Goal: Task Accomplishment & Management: Complete application form

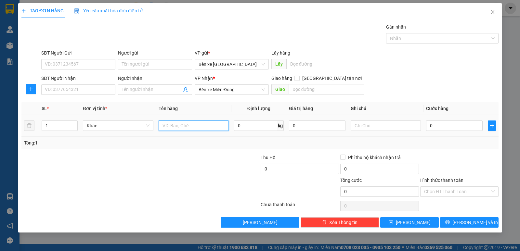
click at [171, 123] on input "text" at bounding box center [194, 126] width 70 height 10
type input "BAO BT"
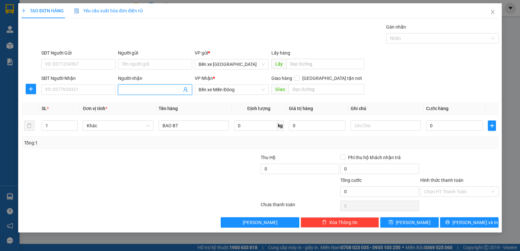
click at [142, 90] on input "Người nhận" at bounding box center [152, 89] width 60 height 7
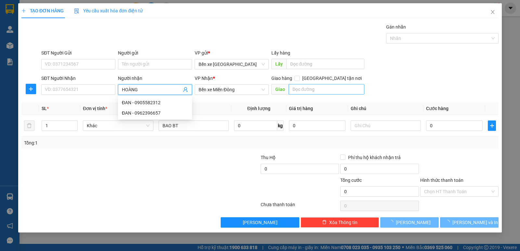
type input "HOÀNG"
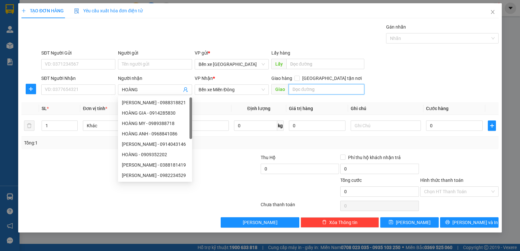
click at [301, 88] on input "text" at bounding box center [327, 89] width 76 height 10
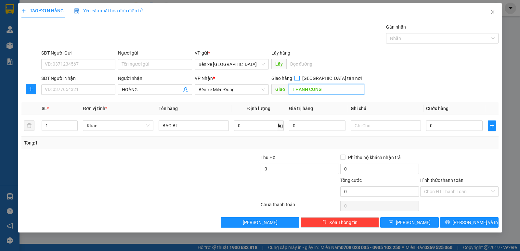
type input "THÀNH CÔNG"
click at [300, 80] on span at bounding box center [296, 78] width 5 height 5
click at [299, 80] on input "[GEOGRAPHIC_DATA] tận nơi" at bounding box center [296, 78] width 5 height 5
checkbox input "true"
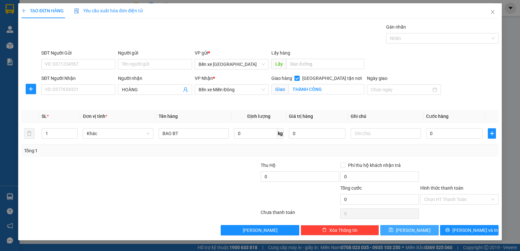
click at [397, 228] on button "[PERSON_NAME]" at bounding box center [409, 230] width 58 height 10
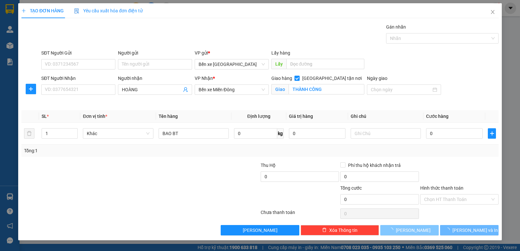
checkbox input "false"
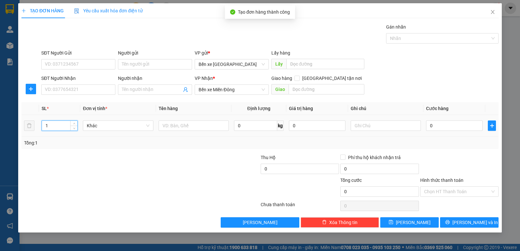
click at [51, 129] on input "1" at bounding box center [59, 126] width 35 height 10
type input "2"
click at [163, 125] on input "text" at bounding box center [194, 126] width 70 height 10
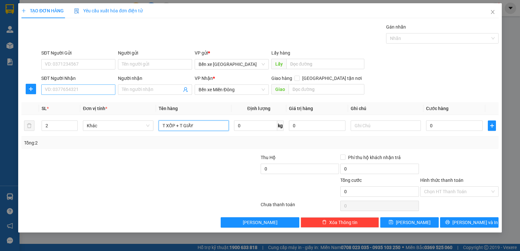
type input "T XỐP + T GIẤY"
click at [54, 90] on input "SĐT Người Nhận" at bounding box center [78, 89] width 74 height 10
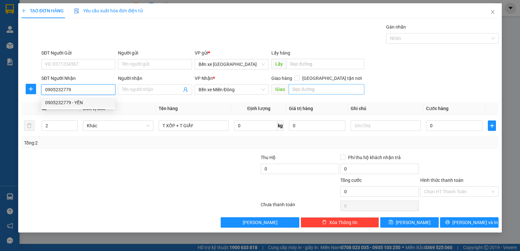
type input "0905232779"
click at [301, 90] on input "text" at bounding box center [327, 89] width 76 height 10
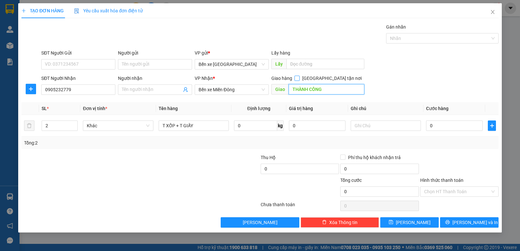
type input "THÀNH CÔNG"
click at [299, 78] on input "[GEOGRAPHIC_DATA] tận nơi" at bounding box center [296, 78] width 5 height 5
checkbox input "true"
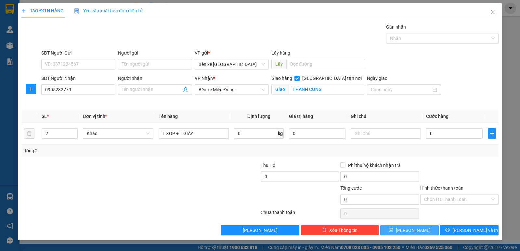
click at [407, 232] on button "[PERSON_NAME]" at bounding box center [409, 230] width 58 height 10
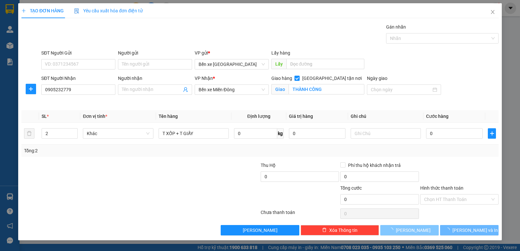
checkbox input "false"
type input "1"
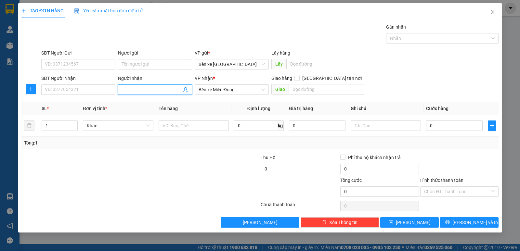
click at [141, 90] on input "Người nhận" at bounding box center [152, 89] width 60 height 7
type input "LẤY HÀNG VŨ"
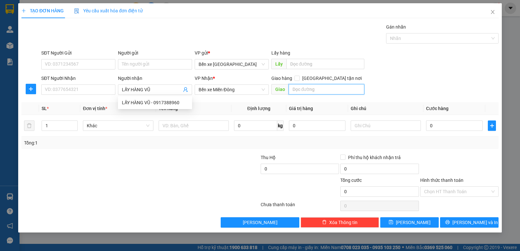
click at [303, 87] on input "text" at bounding box center [327, 89] width 76 height 10
type input "QUÁN HỒNG"
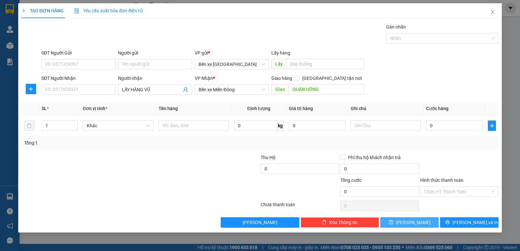
drag, startPoint x: 415, startPoint y: 224, endPoint x: 395, endPoint y: 213, distance: 22.7
click at [413, 223] on span "[PERSON_NAME]" at bounding box center [413, 222] width 35 height 7
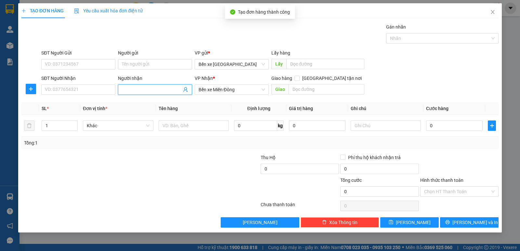
click at [141, 86] on input "Người nhận" at bounding box center [152, 89] width 60 height 7
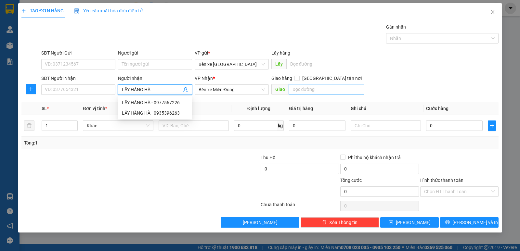
type input "LẤY HÀNG HÀ"
click at [313, 90] on input "text" at bounding box center [327, 89] width 76 height 10
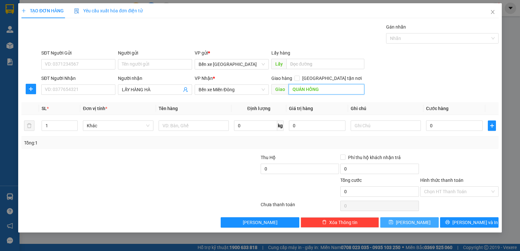
type input "QUÁN HỒNG"
click at [393, 225] on icon "save" at bounding box center [391, 222] width 5 height 5
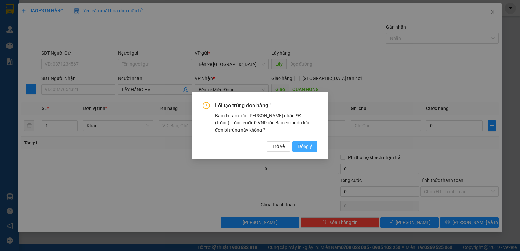
click at [301, 145] on span "Đồng ý" at bounding box center [305, 146] width 14 height 7
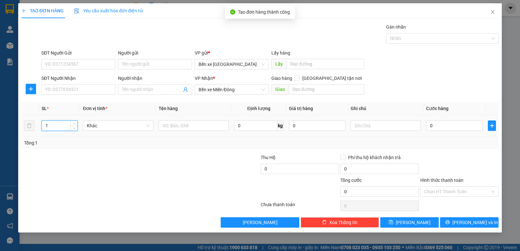
click at [50, 125] on input "1" at bounding box center [59, 126] width 35 height 10
type input "2"
click at [175, 126] on input "text" at bounding box center [194, 126] width 70 height 10
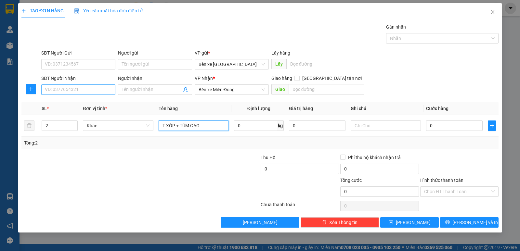
type input "T XỐP + TÚM GẠO"
click at [94, 91] on input "SĐT Người Nhận" at bounding box center [78, 89] width 74 height 10
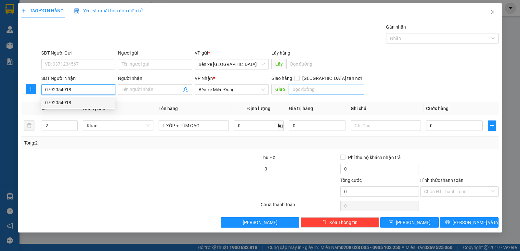
type input "0792054918"
click at [305, 86] on input "text" at bounding box center [327, 89] width 76 height 10
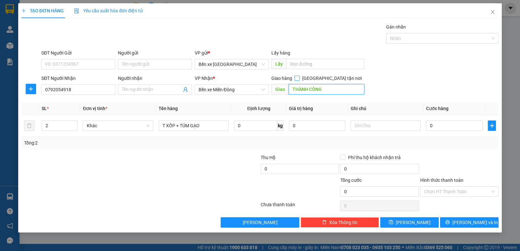
type input "THÀNH CÔNG"
click at [300, 81] on span at bounding box center [296, 78] width 5 height 5
click at [299, 80] on input "[GEOGRAPHIC_DATA] tận nơi" at bounding box center [296, 78] width 5 height 5
checkbox input "true"
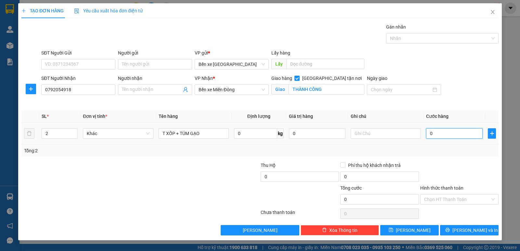
drag, startPoint x: 430, startPoint y: 133, endPoint x: 430, endPoint y: 128, distance: 4.6
click at [430, 133] on input "0" at bounding box center [454, 133] width 57 height 10
type input "1"
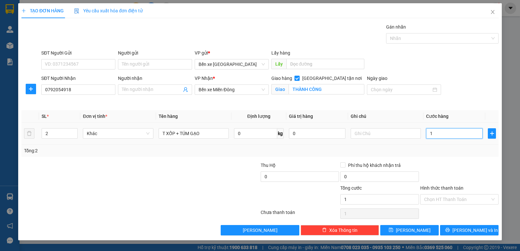
type input "12"
type input "120"
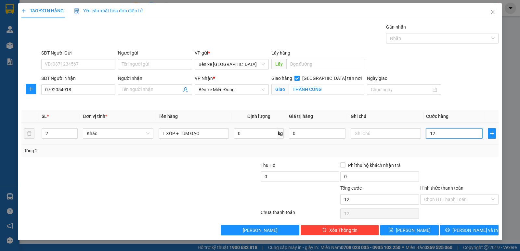
type input "120"
type input "120.000"
click at [444, 166] on div at bounding box center [459, 173] width 80 height 23
click at [440, 188] on label "Hình thức thanh toán" at bounding box center [441, 188] width 43 height 5
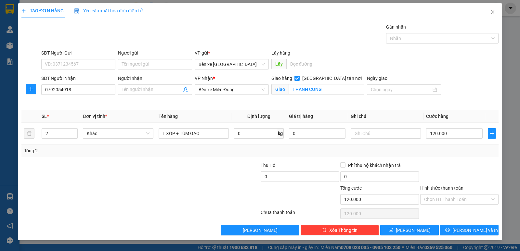
click at [440, 195] on input "Hình thức thanh toán" at bounding box center [457, 200] width 66 height 10
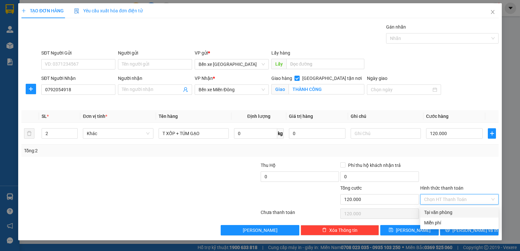
click at [445, 214] on div "Tại văn phòng" at bounding box center [459, 212] width 71 height 7
type input "0"
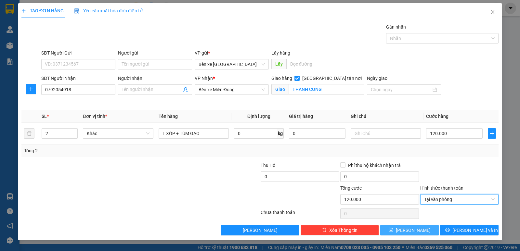
click at [397, 231] on button "[PERSON_NAME]" at bounding box center [409, 230] width 58 height 10
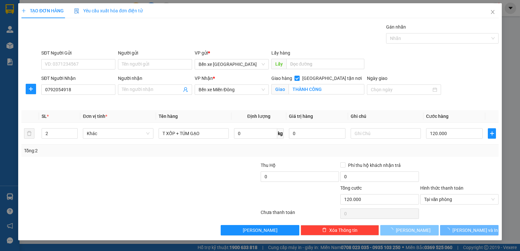
checkbox input "false"
type input "1"
type input "0"
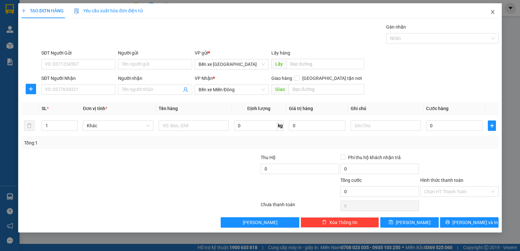
click at [492, 12] on icon "close" at bounding box center [492, 11] width 5 height 5
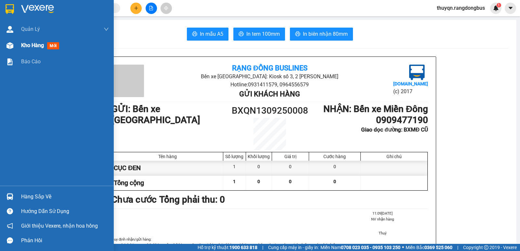
click at [24, 42] on div "Kho hàng mới" at bounding box center [41, 45] width 41 height 8
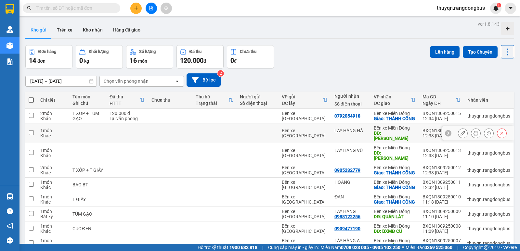
click at [30, 135] on input "checkbox" at bounding box center [31, 132] width 5 height 5
checkbox input "true"
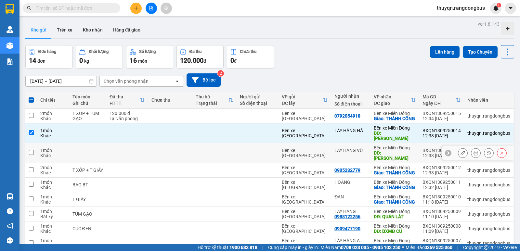
click at [32, 150] on input "checkbox" at bounding box center [31, 152] width 5 height 5
checkbox input "true"
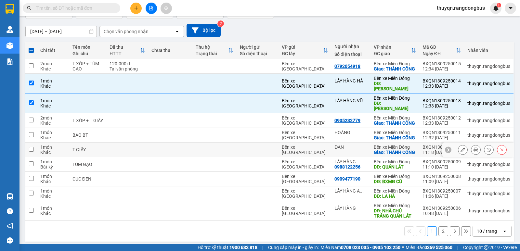
scroll to position [64, 0]
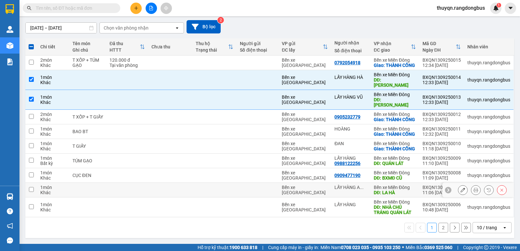
click at [31, 188] on input "checkbox" at bounding box center [31, 189] width 5 height 5
checkbox input "true"
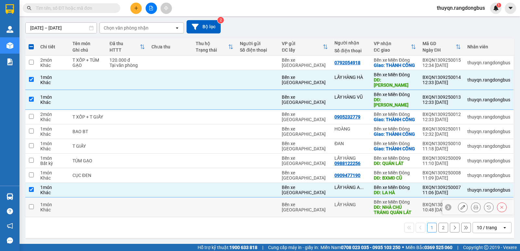
click at [30, 205] on input "checkbox" at bounding box center [31, 206] width 5 height 5
checkbox input "true"
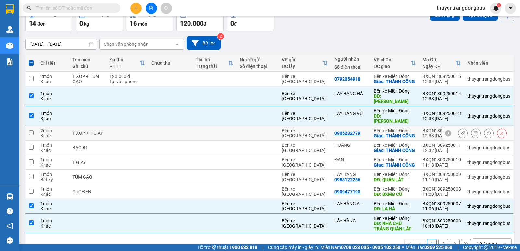
scroll to position [0, 0]
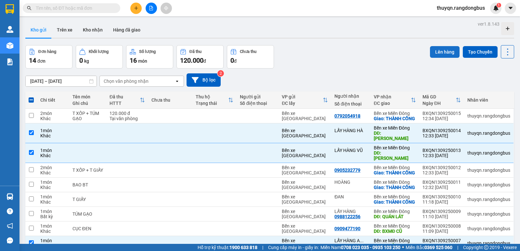
click at [443, 52] on button "Lên hàng" at bounding box center [445, 52] width 30 height 12
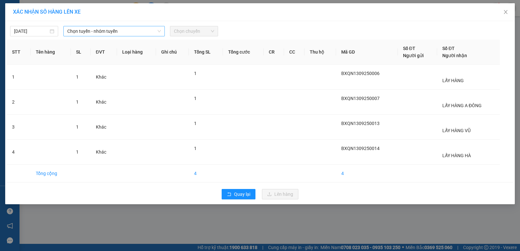
click at [108, 30] on span "Chọn tuyến - nhóm tuyến" at bounding box center [114, 31] width 94 height 10
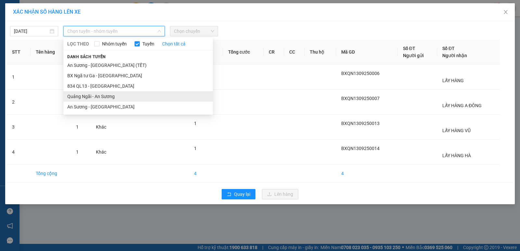
click at [101, 96] on li "Quảng Ngãi - An Sương" at bounding box center [137, 96] width 149 height 10
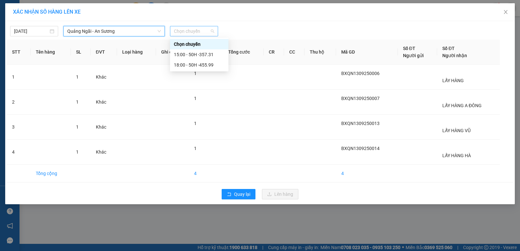
click at [185, 32] on span "Chọn chuyến" at bounding box center [194, 31] width 40 height 10
click at [206, 53] on div "15:00 - 50H -357.31" at bounding box center [199, 54] width 51 height 7
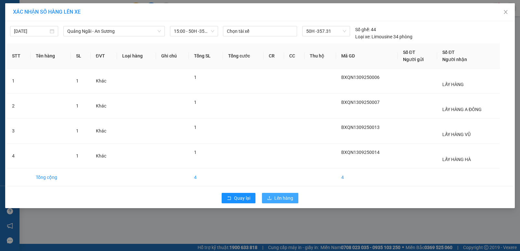
click at [288, 196] on span "Lên hàng" at bounding box center [283, 198] width 19 height 7
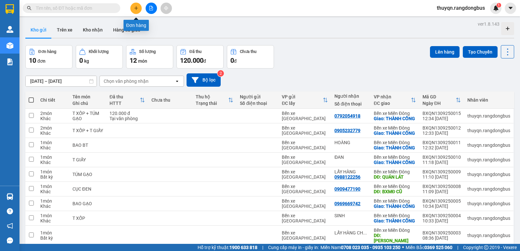
click at [135, 9] on icon "plus" at bounding box center [136, 8] width 5 height 5
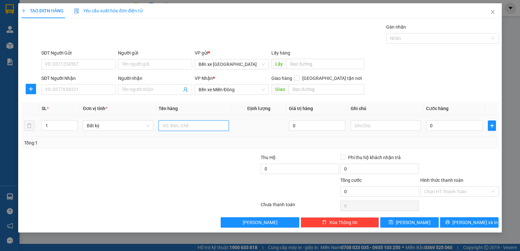
click at [172, 127] on input "text" at bounding box center [194, 126] width 70 height 10
type input "T XỐP"
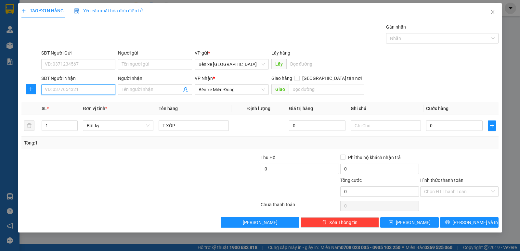
click at [89, 92] on input "SĐT Người Nhận" at bounding box center [78, 89] width 74 height 10
type input "0389883649"
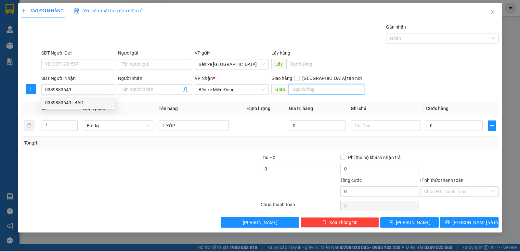
click at [314, 88] on input "text" at bounding box center [327, 89] width 76 height 10
type input "THÀNH CÔNG"
click at [299, 76] on input "[GEOGRAPHIC_DATA] tận nơi" at bounding box center [296, 78] width 5 height 5
checkbox input "true"
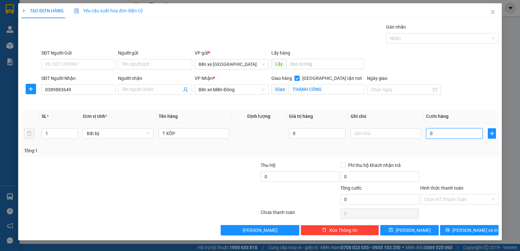
click at [430, 134] on input "0" at bounding box center [454, 133] width 57 height 10
type input "5"
type input "50"
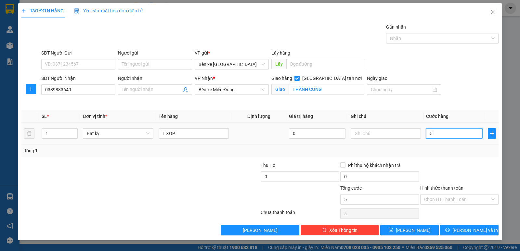
type input "50"
type input "50.000"
click at [433, 145] on div "Tổng: 1" at bounding box center [259, 151] width 477 height 12
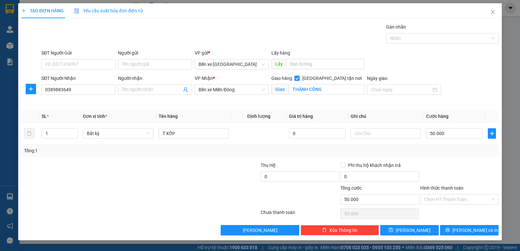
click at [437, 186] on label "Hình thức thanh toán" at bounding box center [441, 188] width 43 height 5
click at [437, 195] on input "Hình thức thanh toán" at bounding box center [457, 200] width 66 height 10
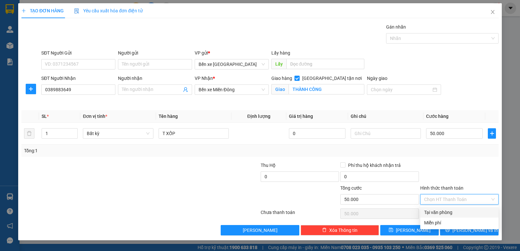
click at [443, 214] on div "Tại văn phòng" at bounding box center [459, 212] width 71 height 7
type input "0"
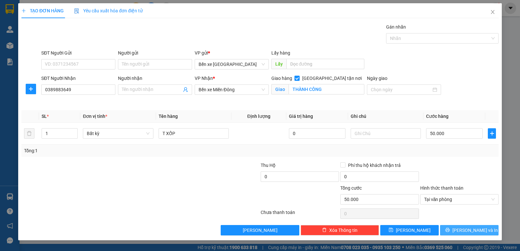
click at [474, 229] on span "[PERSON_NAME] và In" at bounding box center [474, 230] width 45 height 7
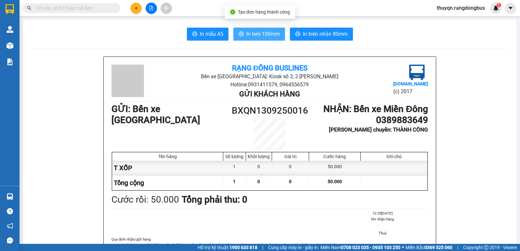
click at [251, 34] on span "In tem 100mm" at bounding box center [262, 34] width 33 height 8
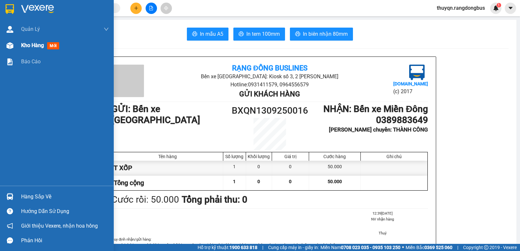
click at [31, 45] on span "Kho hàng" at bounding box center [32, 45] width 23 height 6
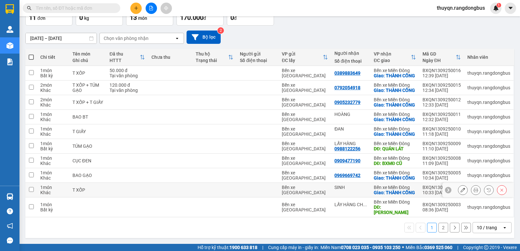
scroll to position [74, 0]
click at [32, 208] on input "checkbox" at bounding box center [31, 206] width 5 height 5
checkbox input "true"
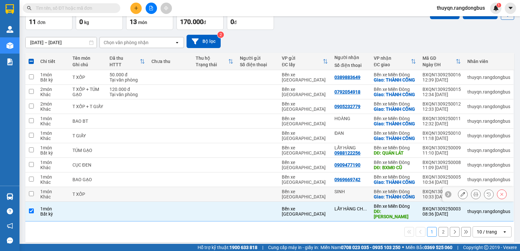
scroll to position [9, 0]
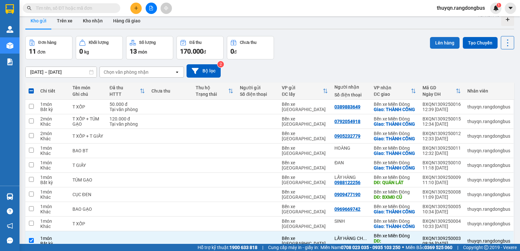
click at [446, 42] on button "Lên hàng" at bounding box center [445, 43] width 30 height 12
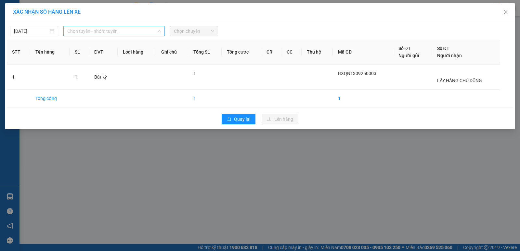
click at [130, 30] on span "Chọn tuyến - nhóm tuyến" at bounding box center [114, 31] width 94 height 10
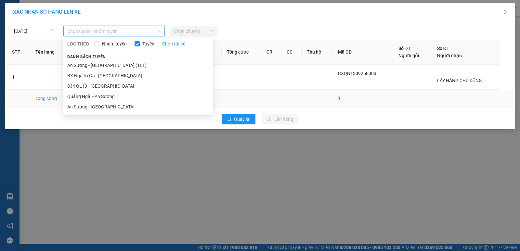
drag, startPoint x: 94, startPoint y: 96, endPoint x: 99, endPoint y: 96, distance: 4.9
click at [94, 96] on li "Quảng Ngãi - An Sương" at bounding box center [137, 96] width 149 height 10
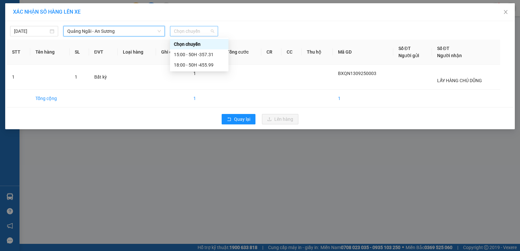
click at [186, 32] on span "Chọn chuyến" at bounding box center [194, 31] width 40 height 10
click at [200, 53] on div "15:00 - 50H -357.31" at bounding box center [199, 54] width 51 height 7
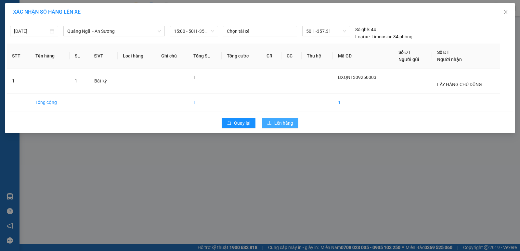
click at [282, 122] on span "Lên hàng" at bounding box center [283, 123] width 19 height 7
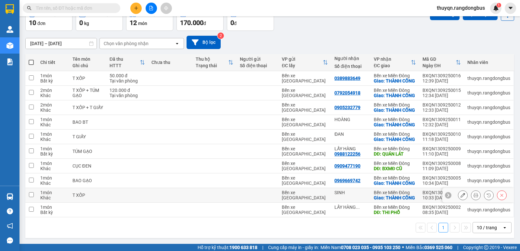
scroll to position [74, 0]
click at [460, 209] on icon at bounding box center [462, 210] width 5 height 5
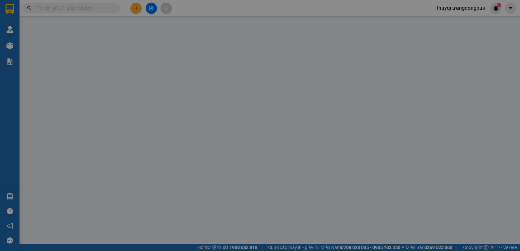
type input "LẤY HÀNG TRẠM TÂM"
type input "THI PHỔ"
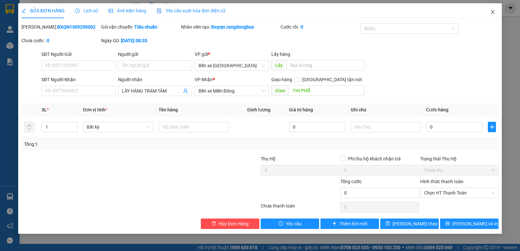
click at [492, 11] on icon "close" at bounding box center [492, 11] width 5 height 5
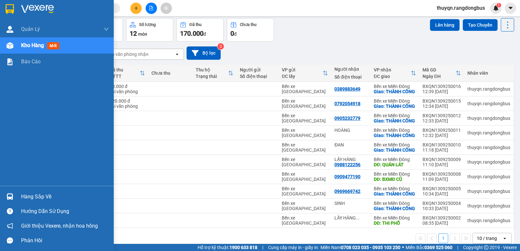
scroll to position [74, 0]
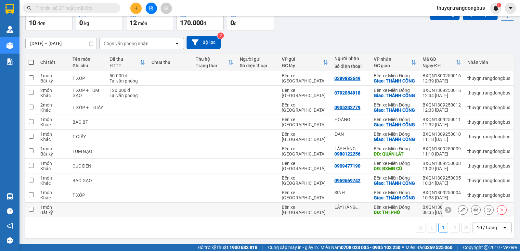
click at [32, 209] on input "checkbox" at bounding box center [31, 209] width 5 height 5
checkbox input "true"
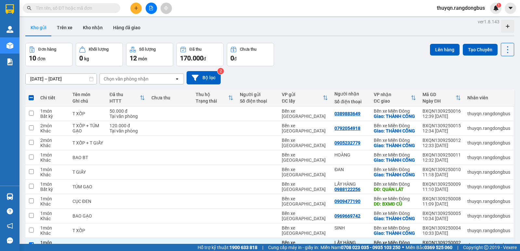
scroll to position [0, 0]
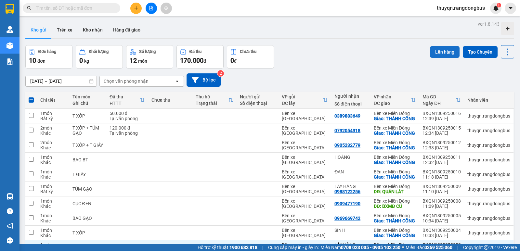
click at [444, 52] on button "Lên hàng" at bounding box center [445, 52] width 30 height 12
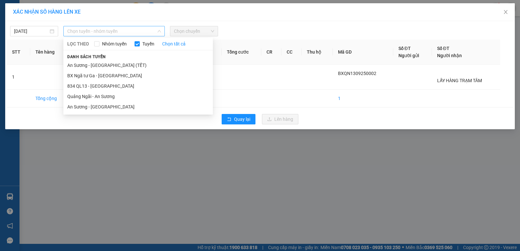
click at [84, 29] on span "Chọn tuyến - nhóm tuyến" at bounding box center [114, 31] width 94 height 10
drag, startPoint x: 93, startPoint y: 96, endPoint x: 109, endPoint y: 88, distance: 17.9
click at [94, 96] on li "Quảng Ngãi - An Sương" at bounding box center [137, 96] width 149 height 10
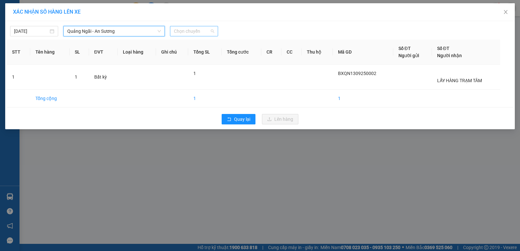
click at [190, 31] on span "Chọn chuyến" at bounding box center [194, 31] width 40 height 10
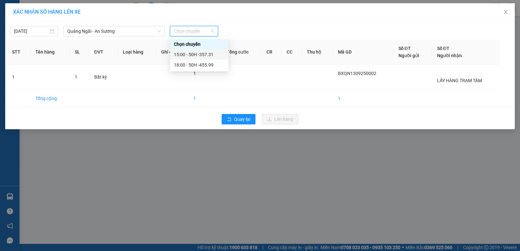
click at [202, 54] on div "15:00 - 50H -357.31" at bounding box center [199, 54] width 51 height 7
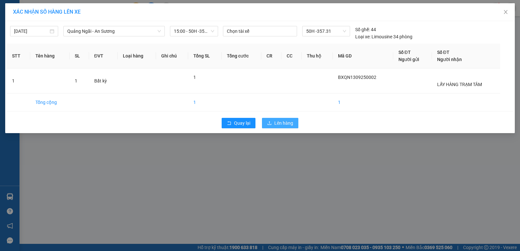
click at [276, 124] on span "Lên hàng" at bounding box center [283, 123] width 19 height 7
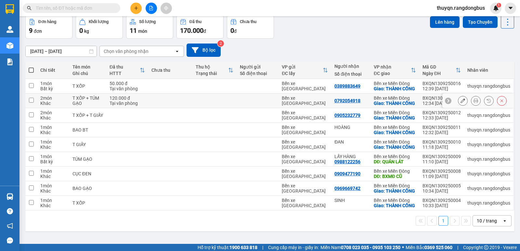
scroll to position [59, 0]
click at [31, 205] on input "checkbox" at bounding box center [31, 202] width 5 height 5
checkbox input "true"
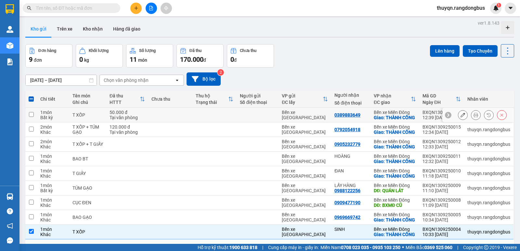
scroll to position [0, 0]
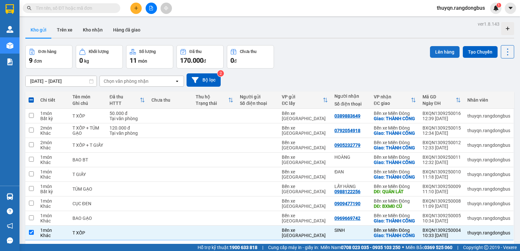
click at [434, 50] on button "Lên hàng" at bounding box center [445, 52] width 30 height 12
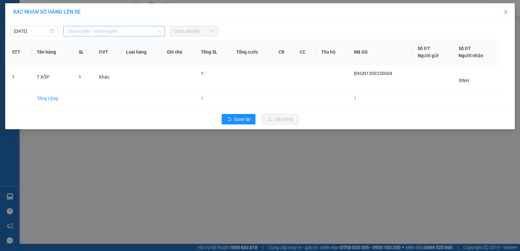
click at [77, 29] on span "Chọn tuyến - nhóm tuyến" at bounding box center [114, 31] width 94 height 10
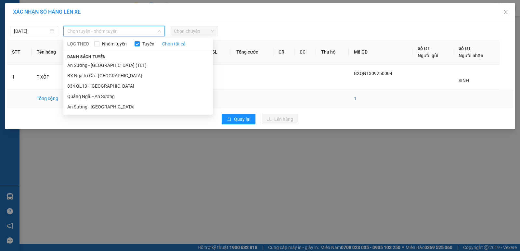
click at [92, 96] on li "Quảng Ngãi - An Sương" at bounding box center [137, 96] width 149 height 10
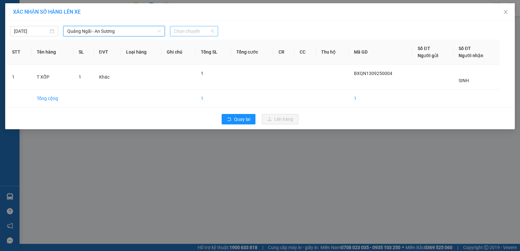
click at [192, 28] on span "Chọn chuyến" at bounding box center [194, 31] width 40 height 10
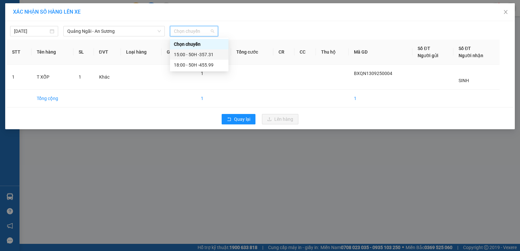
click at [206, 53] on div "15:00 - 50H -357.31" at bounding box center [199, 54] width 51 height 7
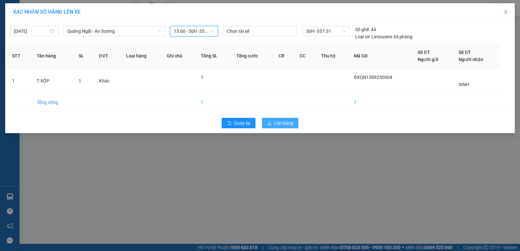
click at [284, 123] on span "Lên hàng" at bounding box center [283, 123] width 19 height 7
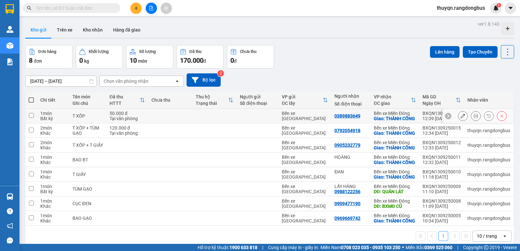
click at [32, 116] on input "checkbox" at bounding box center [31, 115] width 5 height 5
checkbox input "true"
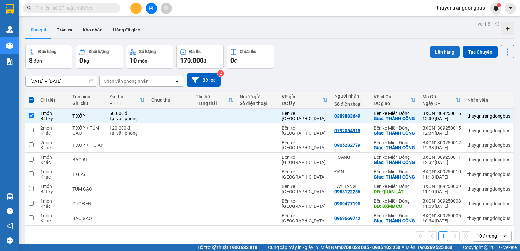
click at [439, 49] on button "Lên hàng" at bounding box center [445, 52] width 30 height 12
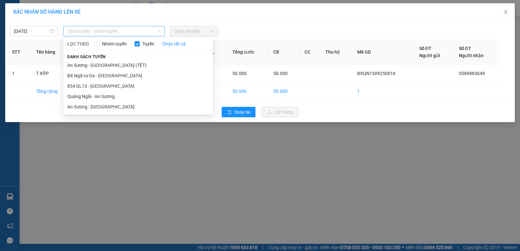
click at [94, 28] on span "Chọn tuyến - nhóm tuyến" at bounding box center [114, 31] width 94 height 10
drag, startPoint x: 90, startPoint y: 95, endPoint x: 95, endPoint y: 94, distance: 4.7
click at [93, 95] on li "Quảng Ngãi - An Sương" at bounding box center [137, 96] width 149 height 10
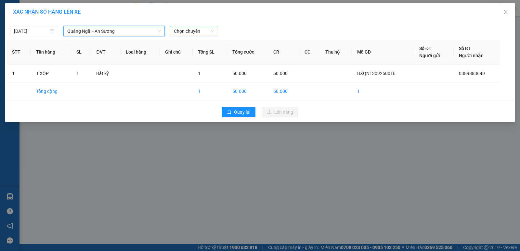
click at [190, 31] on span "Chọn chuyến" at bounding box center [194, 31] width 40 height 10
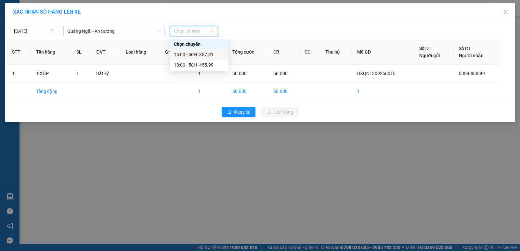
click at [207, 54] on div "15:00 - 50H -357.31" at bounding box center [199, 54] width 51 height 7
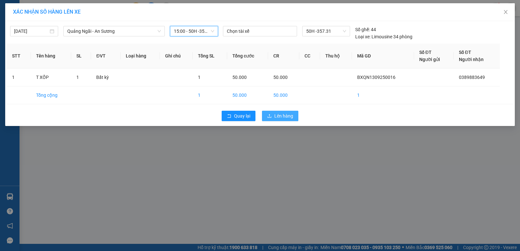
click at [276, 115] on span "Lên hàng" at bounding box center [283, 115] width 19 height 7
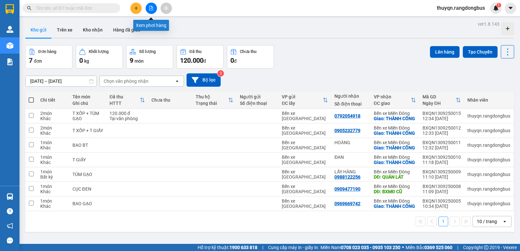
click at [150, 9] on icon "file-add" at bounding box center [151, 8] width 5 height 5
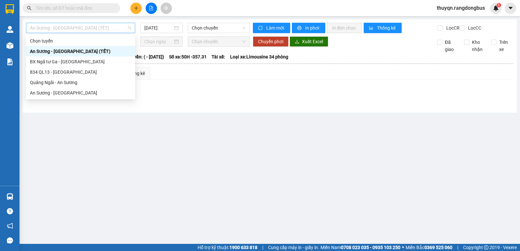
click at [88, 28] on span "An Sương - [GEOGRAPHIC_DATA] (TẾT)" at bounding box center [80, 28] width 101 height 10
click at [62, 82] on div "Quảng Ngãi - An Sương" at bounding box center [80, 82] width 101 height 7
type input "[DATE]"
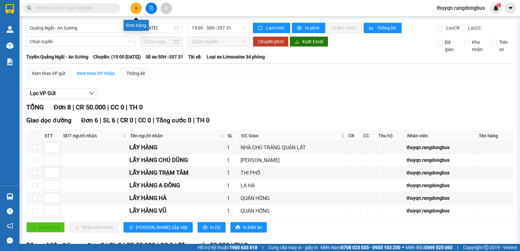
click at [138, 9] on button at bounding box center [135, 8] width 11 height 11
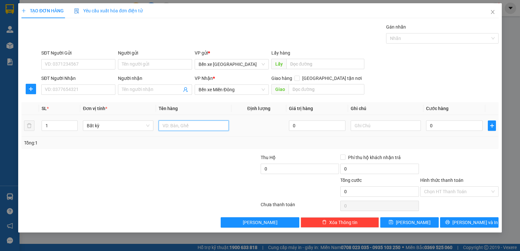
click at [166, 126] on input "text" at bounding box center [194, 126] width 70 height 10
type input "BAO VÀNG"
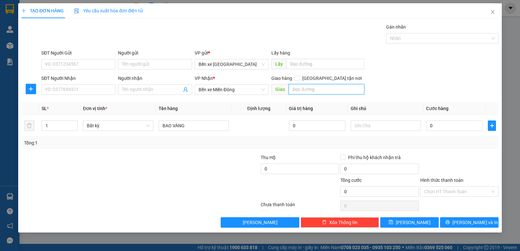
click at [295, 90] on input "text" at bounding box center [327, 89] width 76 height 10
type input "THÀNH CÔNG"
click at [299, 78] on input "[GEOGRAPHIC_DATA] tận nơi" at bounding box center [296, 78] width 5 height 5
checkbox input "true"
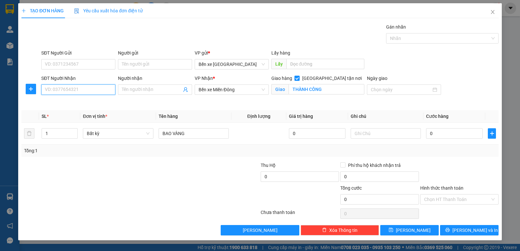
click at [99, 91] on input "SĐT Người Nhận" at bounding box center [78, 89] width 74 height 10
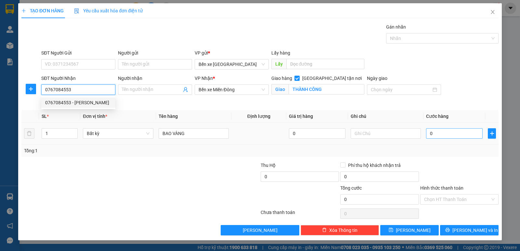
type input "0767084553"
click at [430, 134] on input "0" at bounding box center [454, 133] width 57 height 10
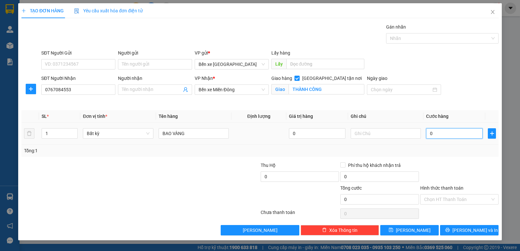
type input "8"
type input "80"
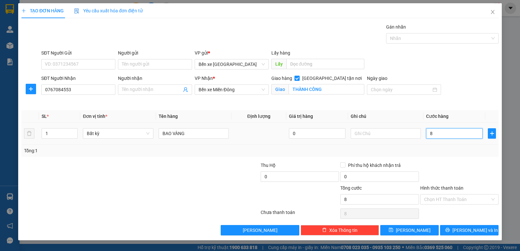
type input "80"
type input "80.000"
click at [449, 151] on div "Tổng: 1" at bounding box center [260, 150] width 472 height 7
click at [455, 188] on label "Hình thức thanh toán" at bounding box center [441, 188] width 43 height 5
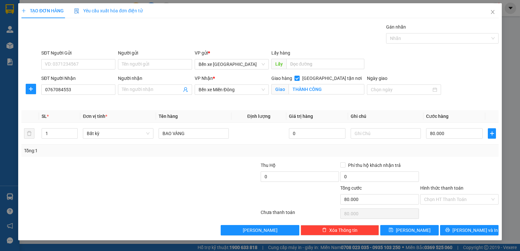
click at [455, 195] on input "Hình thức thanh toán" at bounding box center [457, 200] width 66 height 10
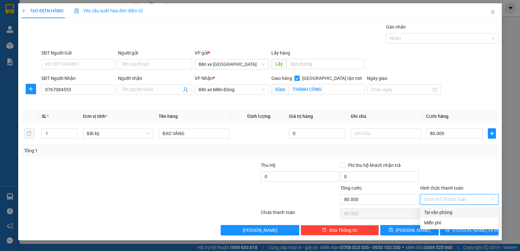
click at [439, 213] on div "Tại văn phòng" at bounding box center [459, 212] width 71 height 7
type input "0"
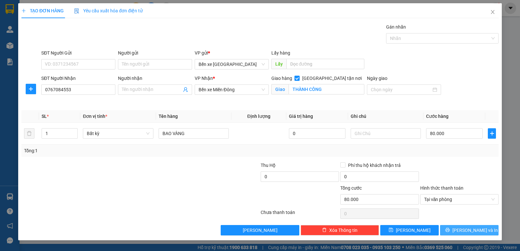
click at [470, 230] on span "[PERSON_NAME] và In" at bounding box center [474, 230] width 45 height 7
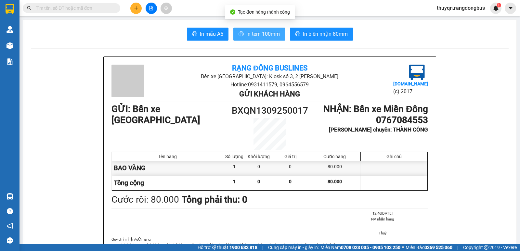
click at [253, 35] on span "In tem 100mm" at bounding box center [262, 34] width 33 height 8
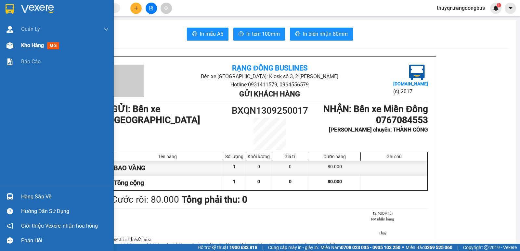
click at [23, 47] on span "Kho hàng" at bounding box center [32, 45] width 23 height 6
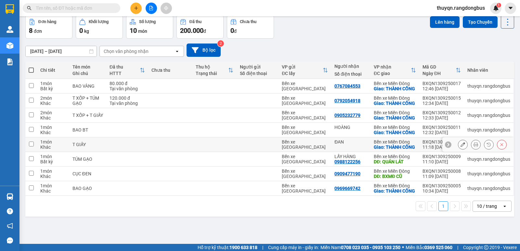
scroll to position [40, 0]
click at [136, 8] on icon "plus" at bounding box center [136, 8] width 4 height 0
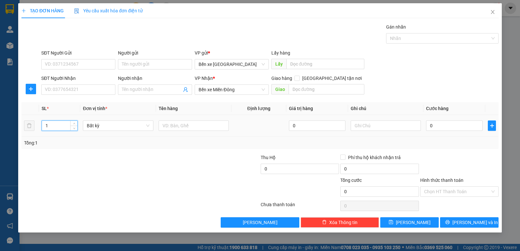
click at [49, 123] on input "1" at bounding box center [59, 126] width 35 height 10
type input "2"
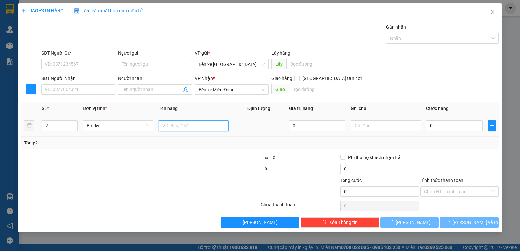
click at [187, 124] on input "text" at bounding box center [194, 126] width 70 height 10
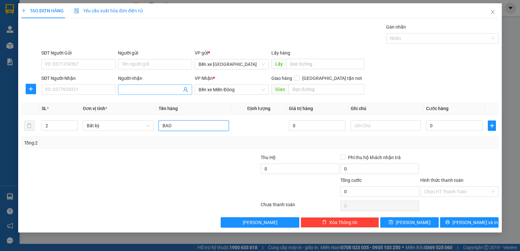
type input "BAO"
click at [124, 87] on input "Người nhận" at bounding box center [152, 89] width 60 height 7
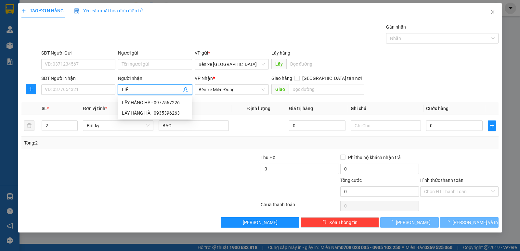
type input "LIÊN"
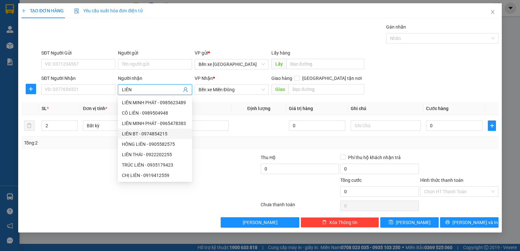
click at [149, 133] on div "LIÊN BT - 0974854215" at bounding box center [155, 133] width 66 height 7
type input "0974854215"
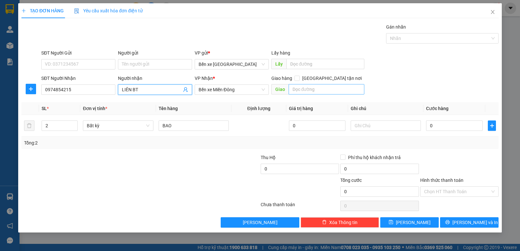
type input "LIÊN BT"
click at [314, 86] on input "text" at bounding box center [327, 89] width 76 height 10
type input "THÀNH CÔNG"
click at [299, 77] on input "[GEOGRAPHIC_DATA] tận nơi" at bounding box center [296, 78] width 5 height 5
checkbox input "true"
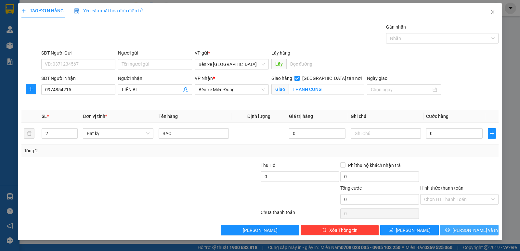
click at [462, 233] on button "[PERSON_NAME] và In" at bounding box center [469, 230] width 58 height 10
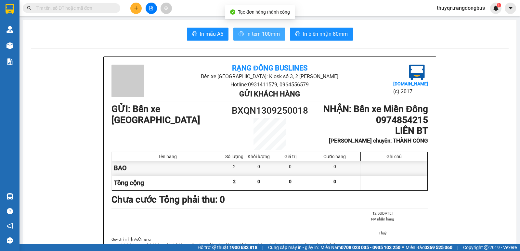
click at [250, 36] on span "In tem 100mm" at bounding box center [262, 34] width 33 height 8
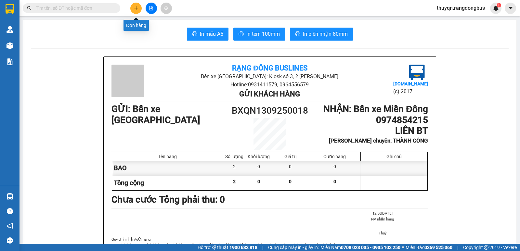
click at [138, 11] on button at bounding box center [135, 8] width 11 height 11
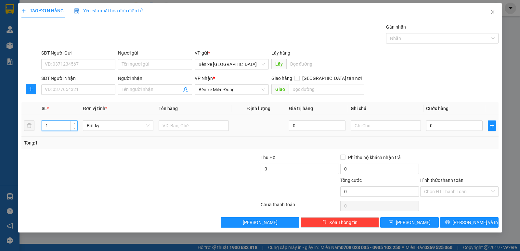
click at [51, 125] on input "1" at bounding box center [59, 126] width 35 height 10
type input "3"
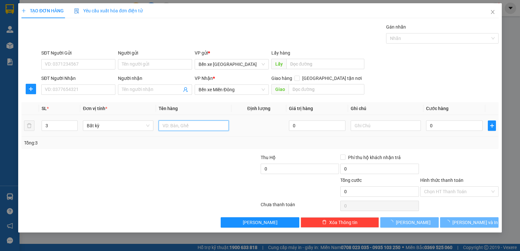
click at [171, 124] on input "text" at bounding box center [194, 126] width 70 height 10
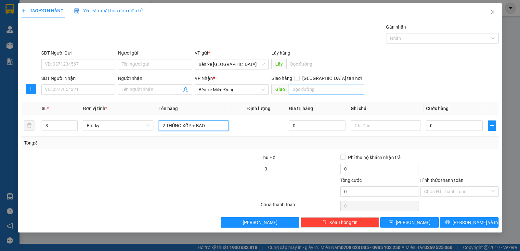
type input "2 THÙNG XỐP + BAO"
click at [323, 86] on input "text" at bounding box center [327, 89] width 76 height 10
type input "AN SƯƠNG"
click at [78, 91] on input "SĐT Người Nhận" at bounding box center [78, 89] width 74 height 10
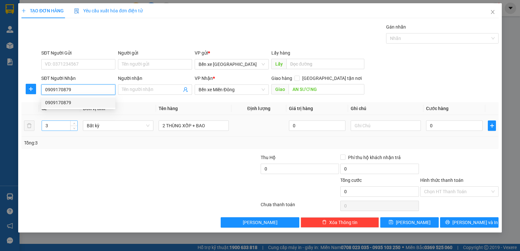
type input "0909170879"
click at [60, 125] on input "3" at bounding box center [59, 126] width 35 height 10
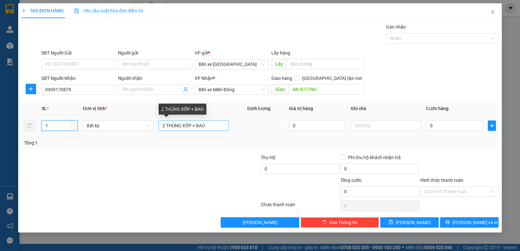
type input "1"
click at [214, 129] on input "2 THÙNG XỐP + BAO" at bounding box center [194, 126] width 70 height 10
type input "2"
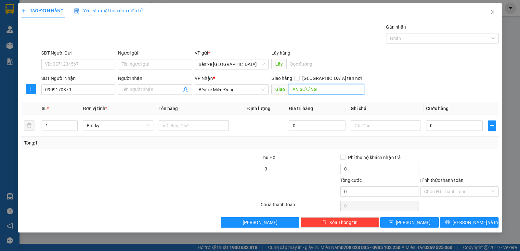
click at [323, 86] on input "AN SƯƠNG" at bounding box center [327, 89] width 76 height 10
type input "THÀNH CÔNG"
click at [299, 78] on input "[GEOGRAPHIC_DATA] tận nơi" at bounding box center [296, 78] width 5 height 5
checkbox input "true"
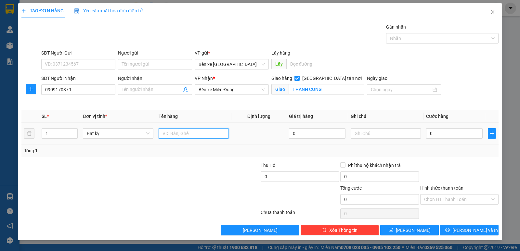
click at [182, 132] on input "text" at bounding box center [194, 133] width 70 height 10
type input "T XỐP"
click at [474, 234] on span "[PERSON_NAME] và In" at bounding box center [474, 230] width 45 height 7
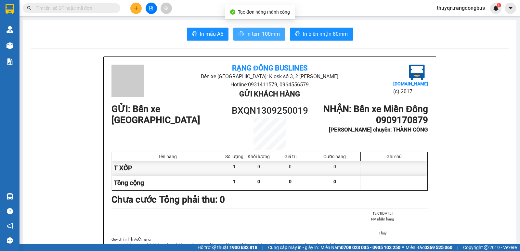
click at [257, 36] on span "In tem 100mm" at bounding box center [262, 34] width 33 height 8
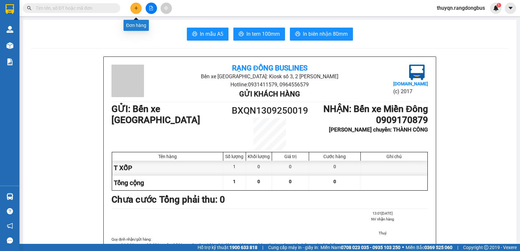
click at [136, 8] on icon "plus" at bounding box center [136, 8] width 5 height 5
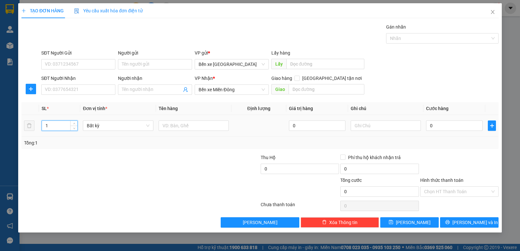
click at [55, 126] on input "1" at bounding box center [59, 126] width 35 height 10
type input "2"
click at [164, 128] on input "text" at bounding box center [194, 126] width 70 height 10
type input "T XỐP + BAO"
click at [103, 91] on input "SĐT Người Nhận" at bounding box center [78, 89] width 74 height 10
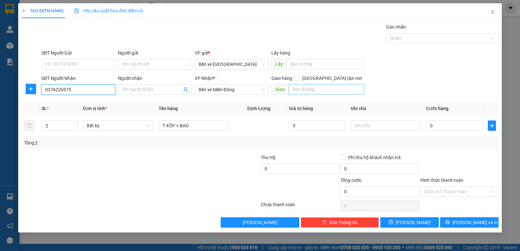
type input "0376226975"
click at [319, 90] on input "text" at bounding box center [327, 89] width 76 height 10
type input "AN SƯƠNG"
click at [299, 76] on input "[GEOGRAPHIC_DATA] tận nơi" at bounding box center [296, 78] width 5 height 5
checkbox input "true"
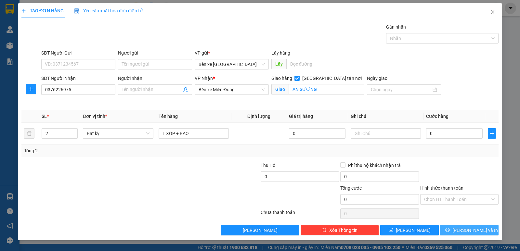
click at [468, 231] on span "[PERSON_NAME] và In" at bounding box center [474, 230] width 45 height 7
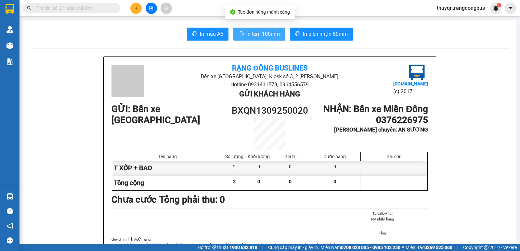
click at [266, 33] on span "In tem 100mm" at bounding box center [262, 34] width 33 height 8
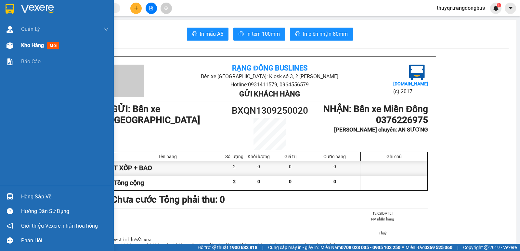
click at [31, 47] on span "Kho hàng" at bounding box center [32, 45] width 23 height 6
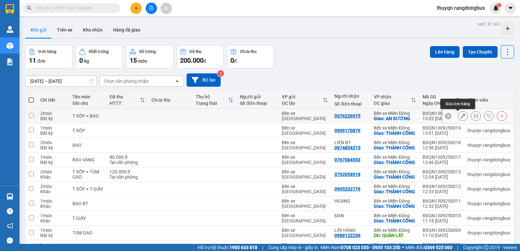
click at [460, 118] on icon at bounding box center [462, 116] width 5 height 5
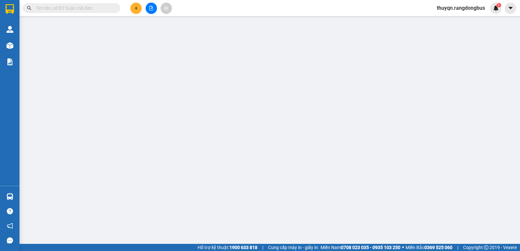
type input "0376226975"
checkbox input "true"
type input "AN SƯƠNG"
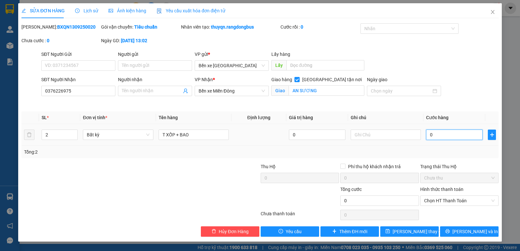
click at [431, 134] on input "0" at bounding box center [454, 135] width 57 height 10
type input "1"
type input "10"
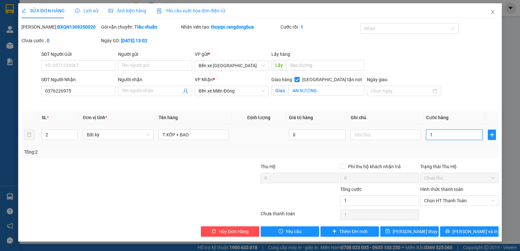
type input "10"
type input "100"
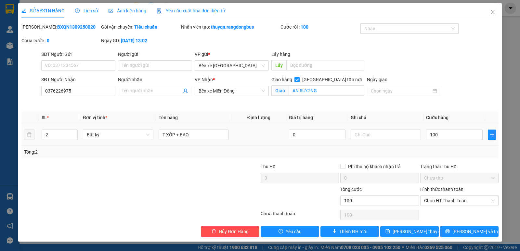
type input "100.000"
click at [445, 141] on div "100.000" at bounding box center [454, 134] width 57 height 13
click at [446, 189] on label "Hình thức thanh toán" at bounding box center [441, 189] width 43 height 5
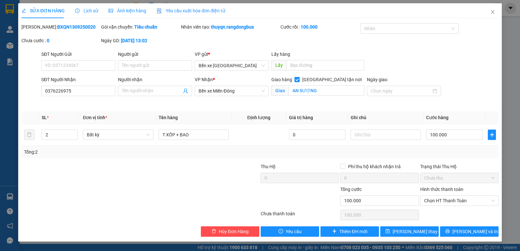
click at [446, 196] on input "Hình thức thanh toán" at bounding box center [457, 201] width 66 height 10
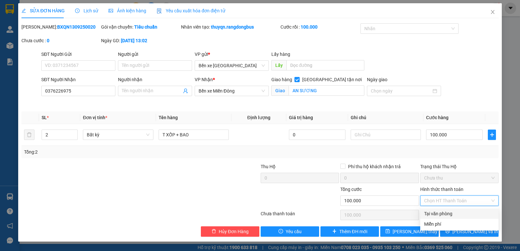
click at [443, 214] on div "Tại văn phòng" at bounding box center [459, 213] width 71 height 7
type input "0"
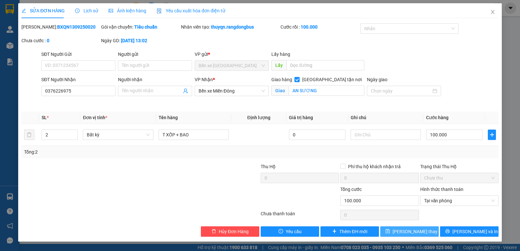
click at [415, 234] on span "[PERSON_NAME] thay đổi" at bounding box center [418, 231] width 52 height 7
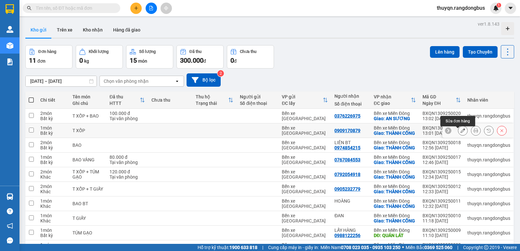
click at [460, 133] on icon at bounding box center [462, 130] width 5 height 5
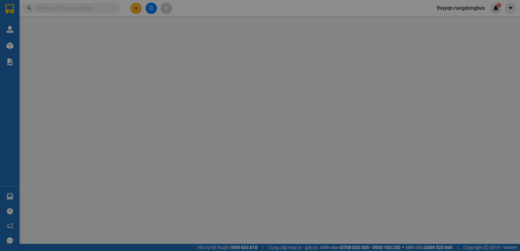
type input "0909170879"
checkbox input "true"
type input "THÀNH CÔNG"
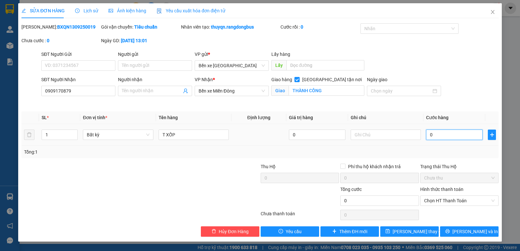
click at [430, 135] on input "0" at bounding box center [454, 135] width 57 height 10
type input "7"
type input "70"
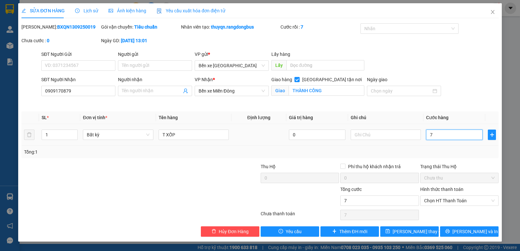
type input "70"
type input "70.000"
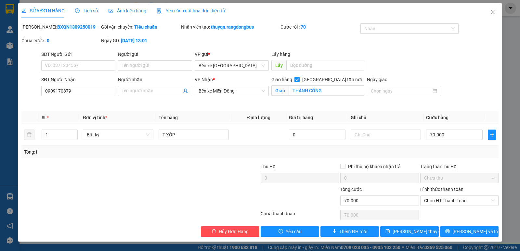
click at [461, 106] on div "SĐT Người Nhận 0909170879 Người nhận Tên người nhận VP Nhận * Bến xe Miền Đông …" at bounding box center [270, 91] width 460 height 31
click at [443, 190] on label "Hình thức thanh toán" at bounding box center [441, 189] width 43 height 5
click at [443, 196] on input "Hình thức thanh toán" at bounding box center [457, 201] width 66 height 10
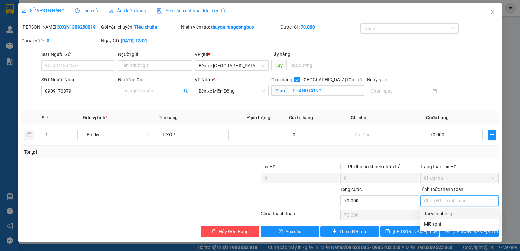
click at [436, 213] on div "Tại văn phòng" at bounding box center [459, 213] width 71 height 7
type input "0"
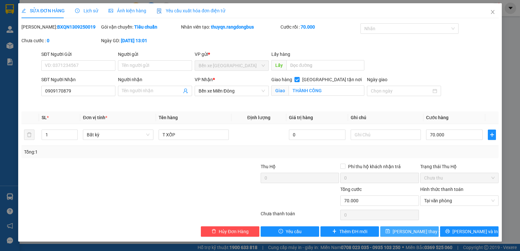
click at [409, 230] on span "[PERSON_NAME] thay đổi" at bounding box center [418, 231] width 52 height 7
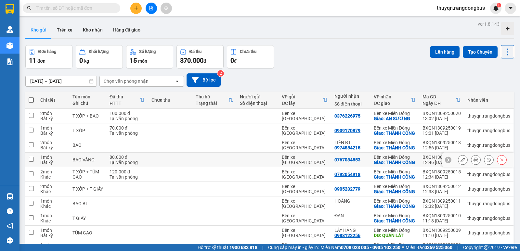
click at [29, 162] on input "checkbox" at bounding box center [31, 159] width 5 height 5
checkbox input "true"
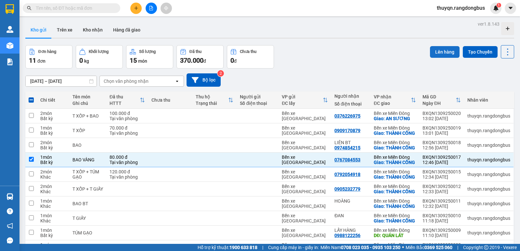
click at [437, 52] on button "Lên hàng" at bounding box center [445, 52] width 30 height 12
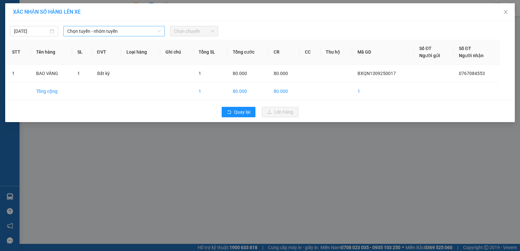
click at [84, 32] on span "Chọn tuyến - nhóm tuyến" at bounding box center [114, 31] width 94 height 10
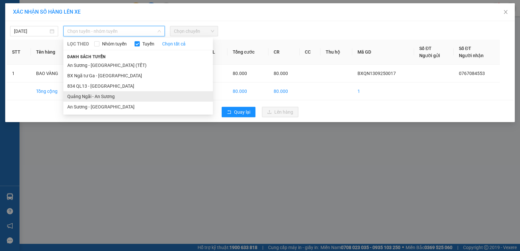
drag, startPoint x: 103, startPoint y: 96, endPoint x: 115, endPoint y: 89, distance: 14.3
click at [103, 96] on li "Quảng Ngãi - An Sương" at bounding box center [137, 96] width 149 height 10
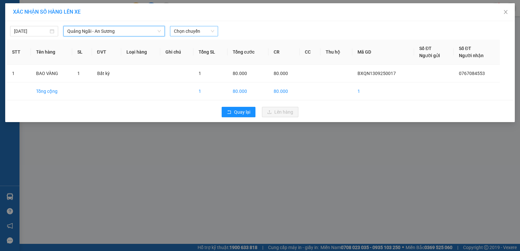
click at [187, 31] on span "Chọn chuyến" at bounding box center [194, 31] width 40 height 10
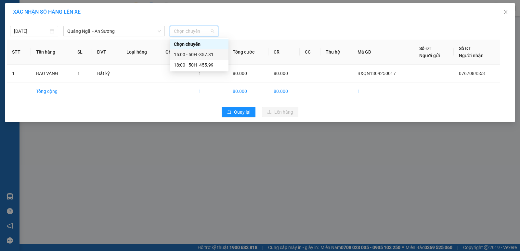
click at [207, 53] on div "15:00 - 50H -357.31" at bounding box center [199, 54] width 51 height 7
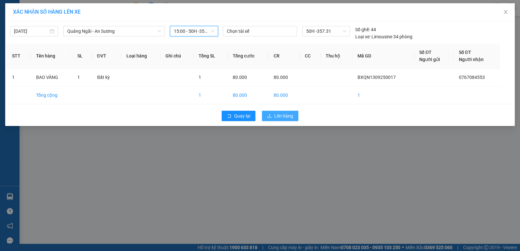
click at [281, 113] on span "Lên hàng" at bounding box center [283, 115] width 19 height 7
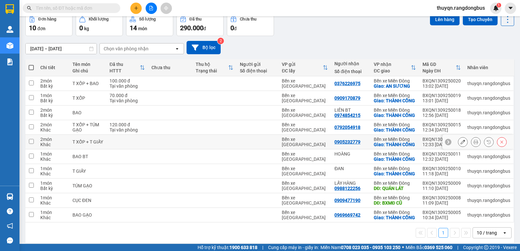
scroll to position [65, 0]
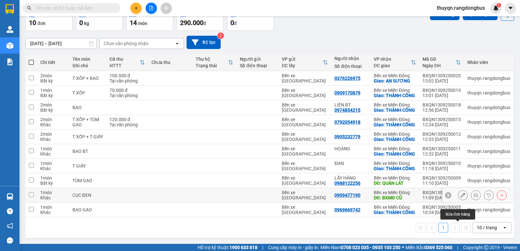
click at [460, 198] on icon at bounding box center [462, 195] width 5 height 5
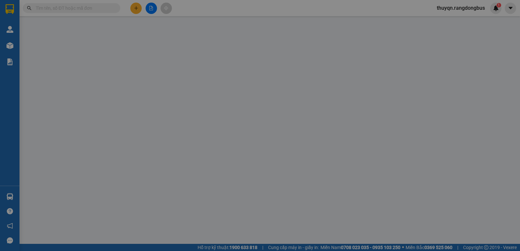
type input "0909477190"
type input "BXMĐ CŨ"
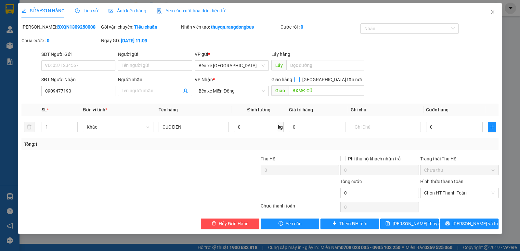
click at [299, 81] on input "[GEOGRAPHIC_DATA] tận nơi" at bounding box center [296, 79] width 5 height 5
checkbox input "true"
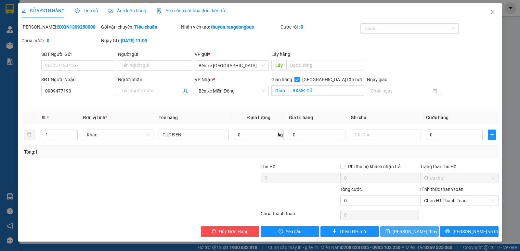
click at [406, 233] on span "[PERSON_NAME] thay đổi" at bounding box center [418, 231] width 52 height 7
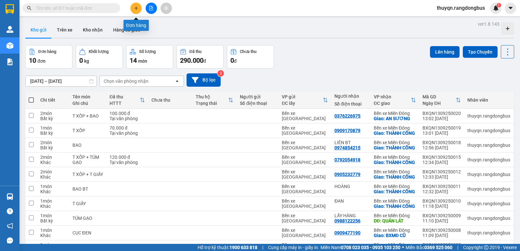
click at [135, 7] on icon "plus" at bounding box center [136, 8] width 5 height 5
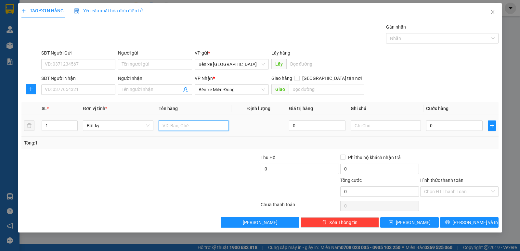
click at [180, 121] on input "text" at bounding box center [194, 126] width 70 height 10
type input "T XỐP"
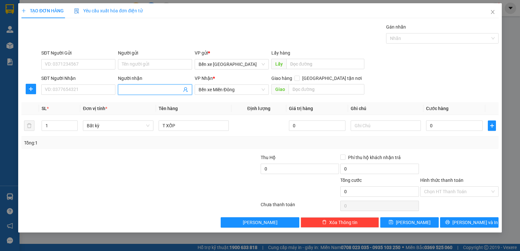
click at [144, 87] on input "Người nhận" at bounding box center [152, 89] width 60 height 7
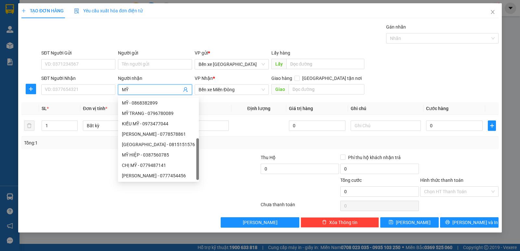
scroll to position [21, 0]
drag, startPoint x: 192, startPoint y: 110, endPoint x: 200, endPoint y: 167, distance: 56.9
click at [200, 167] on body "Kết quả tìm kiếm ( 0 ) Bộ lọc No Data thuyqn.rangdongbus 1 Quản Lý Quản lý khác…" at bounding box center [260, 125] width 520 height 251
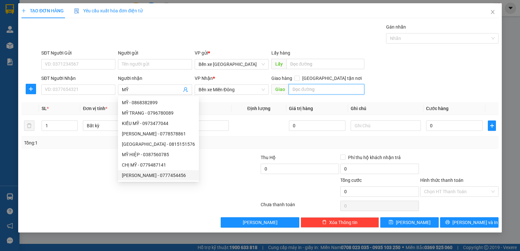
click at [324, 86] on input "text" at bounding box center [327, 89] width 76 height 10
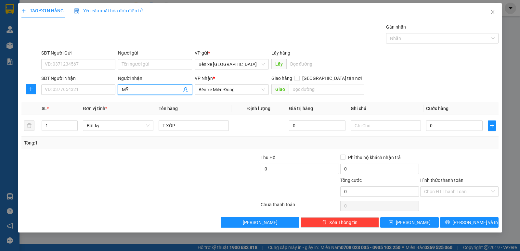
click at [139, 89] on input "MỸ" at bounding box center [152, 89] width 60 height 7
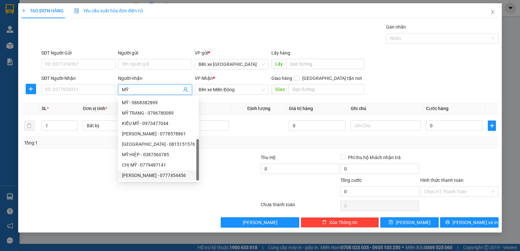
type input "M"
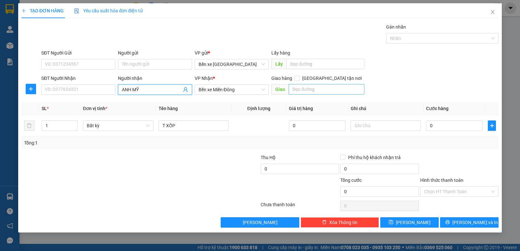
type input "ANH MỸ"
click at [310, 87] on input "text" at bounding box center [327, 89] width 76 height 10
type input "THÀNH CÔNG"
click at [300, 79] on span at bounding box center [296, 78] width 5 height 5
click at [299, 79] on input "[GEOGRAPHIC_DATA] tận nơi" at bounding box center [296, 78] width 5 height 5
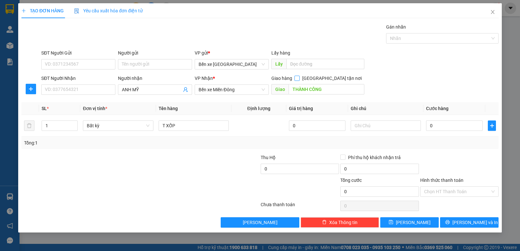
checkbox input "true"
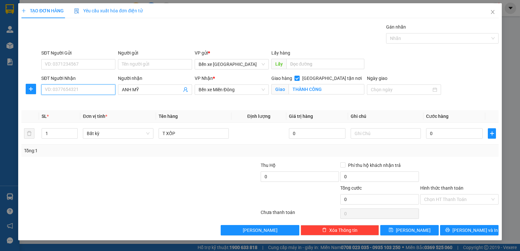
click at [61, 90] on input "SĐT Người Nhận" at bounding box center [78, 89] width 74 height 10
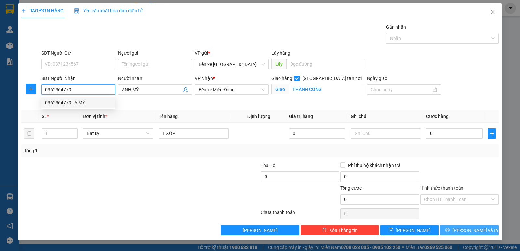
type input "0362364779"
click at [481, 228] on span "[PERSON_NAME] và In" at bounding box center [474, 230] width 45 height 7
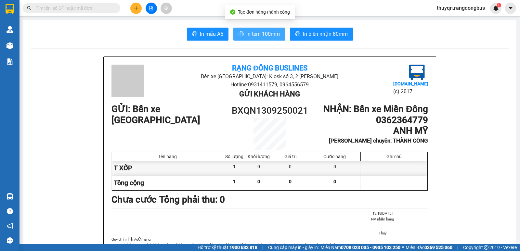
click at [249, 35] on span "In tem 100mm" at bounding box center [262, 34] width 33 height 8
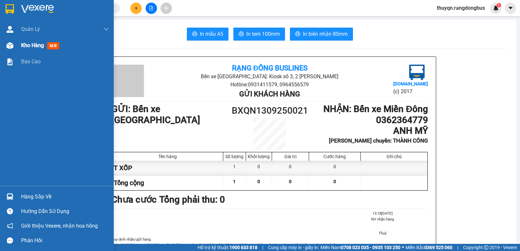
click at [25, 44] on span "Kho hàng" at bounding box center [32, 45] width 23 height 6
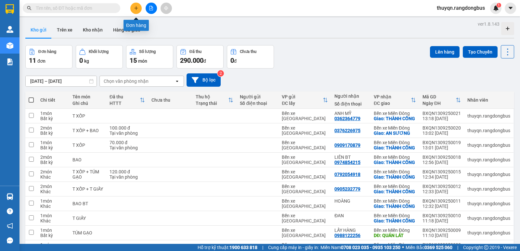
click at [136, 4] on button at bounding box center [135, 8] width 11 height 11
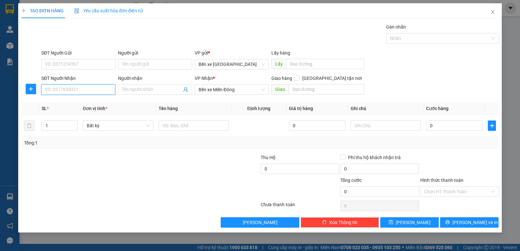
drag, startPoint x: 48, startPoint y: 92, endPoint x: 41, endPoint y: 86, distance: 8.7
click at [45, 91] on input "SĐT Người Nhận" at bounding box center [78, 89] width 74 height 10
type input "0342785900"
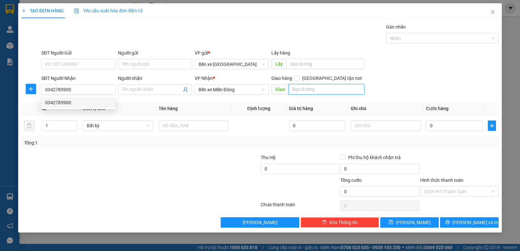
click at [329, 91] on input "text" at bounding box center [327, 89] width 76 height 10
type input "THÀNH CÔNG"
drag, startPoint x: 332, startPoint y: 77, endPoint x: 311, endPoint y: 93, distance: 26.8
click at [299, 77] on input "[GEOGRAPHIC_DATA] tận nơi" at bounding box center [296, 78] width 5 height 5
checkbox input "true"
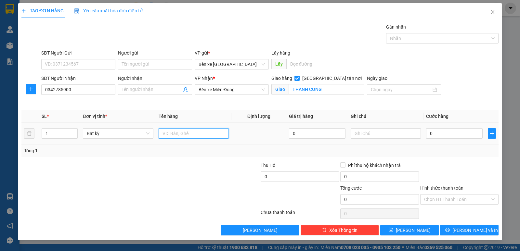
click at [201, 129] on input "text" at bounding box center [194, 133] width 70 height 10
type input "T XỐP"
click at [478, 232] on span "[PERSON_NAME] và In" at bounding box center [474, 230] width 45 height 7
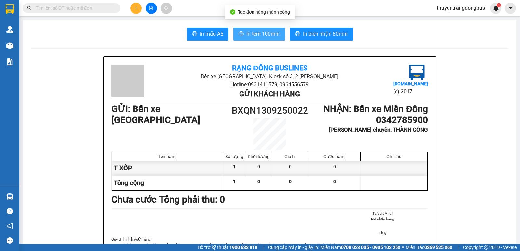
click at [252, 34] on span "In tem 100mm" at bounding box center [262, 34] width 33 height 8
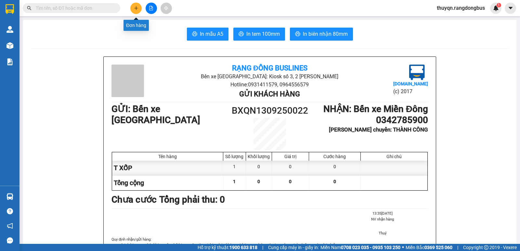
click at [134, 6] on icon "plus" at bounding box center [136, 8] width 5 height 5
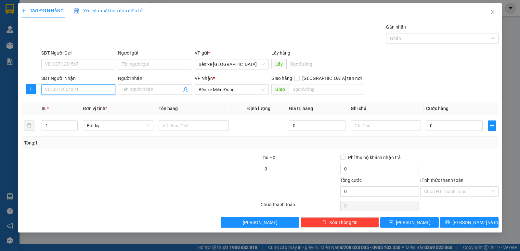
click at [81, 87] on input "SĐT Người Nhận" at bounding box center [78, 89] width 74 height 10
type input "0908888817"
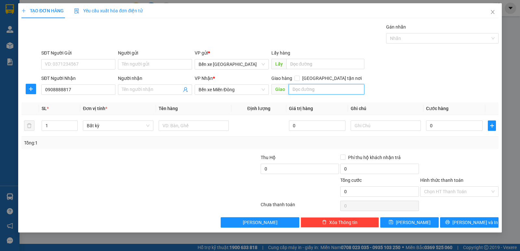
click at [316, 89] on input "text" at bounding box center [327, 89] width 76 height 10
type input "T"
type input "THÀNH CÔNG"
click at [299, 78] on input "[GEOGRAPHIC_DATA] tận nơi" at bounding box center [296, 78] width 5 height 5
checkbox input "true"
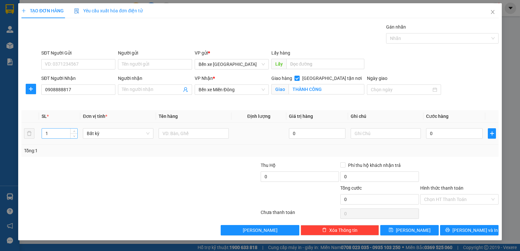
click at [49, 133] on input "1" at bounding box center [59, 134] width 35 height 10
type input "2"
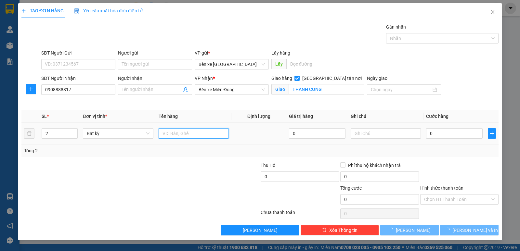
click at [168, 134] on input "text" at bounding box center [194, 133] width 70 height 10
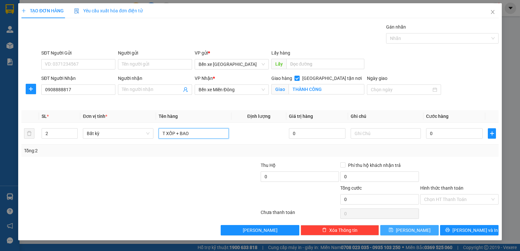
type input "T XỐP + BAO"
click at [408, 231] on button "[PERSON_NAME]" at bounding box center [409, 230] width 58 height 10
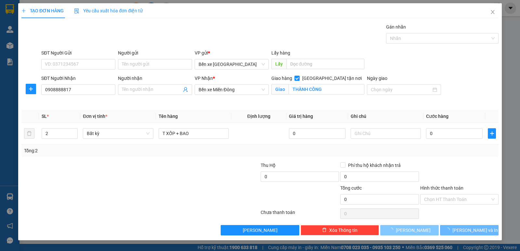
checkbox input "false"
type input "1"
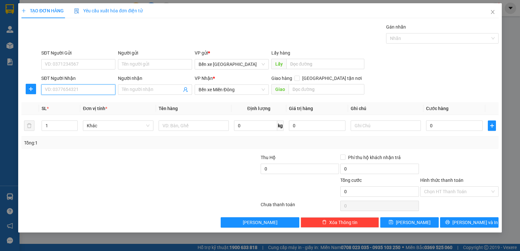
click at [54, 89] on input "SĐT Người Nhận" at bounding box center [78, 89] width 74 height 10
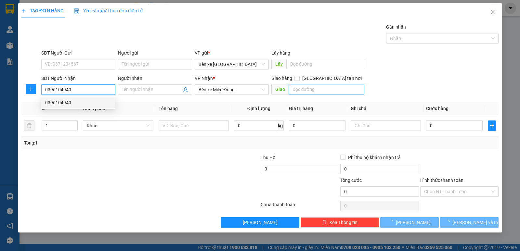
type input "0396104940"
click at [305, 91] on input "text" at bounding box center [327, 89] width 76 height 10
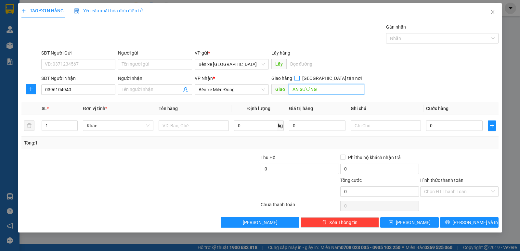
type input "AN SƯƠNG"
click at [299, 77] on input "[GEOGRAPHIC_DATA] tận nơi" at bounding box center [296, 78] width 5 height 5
checkbox input "true"
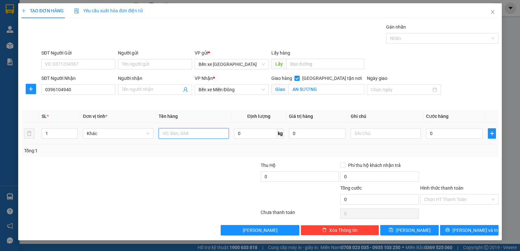
click at [183, 130] on input "text" at bounding box center [194, 133] width 70 height 10
type input "T XỐP"
click at [399, 230] on button "[PERSON_NAME]" at bounding box center [409, 230] width 58 height 10
checkbox input "false"
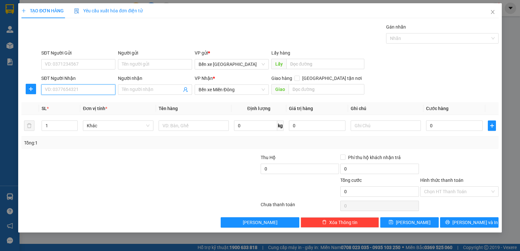
click at [47, 88] on input "SĐT Người Nhận" at bounding box center [78, 89] width 74 height 10
type input "0977925765"
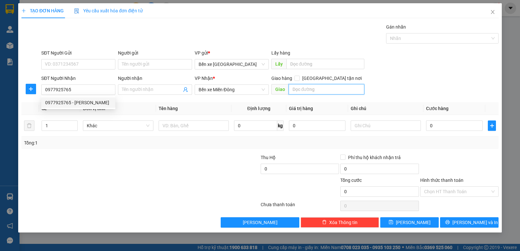
click at [308, 89] on input "text" at bounding box center [327, 89] width 76 height 10
type input "THÀNH CÔNG"
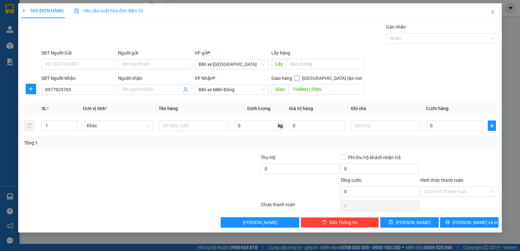
click at [299, 76] on input "[GEOGRAPHIC_DATA] tận nơi" at bounding box center [296, 78] width 5 height 5
checkbox input "true"
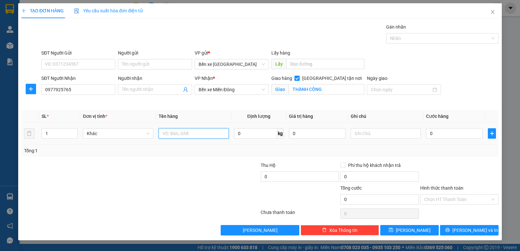
click at [185, 134] on input "text" at bounding box center [194, 133] width 70 height 10
type input "T XỐP"
click at [432, 133] on input "0" at bounding box center [454, 133] width 57 height 10
type input "8"
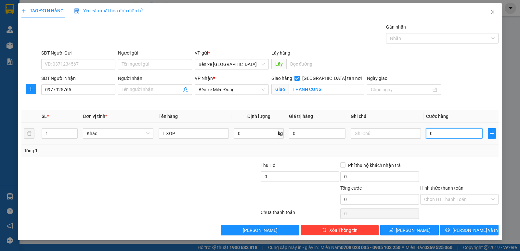
type input "8"
type input "80"
type input "80.000"
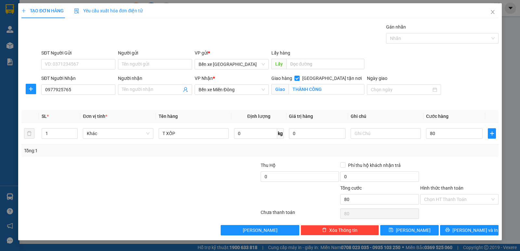
type input "80.000"
click at [443, 153] on div "Tổng: 1" at bounding box center [260, 150] width 472 height 7
click at [441, 189] on label "Hình thức thanh toán" at bounding box center [441, 188] width 43 height 5
click at [441, 195] on input "Hình thức thanh toán" at bounding box center [457, 200] width 66 height 10
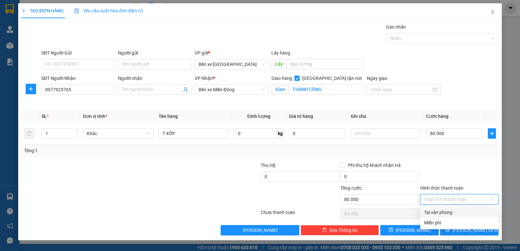
click at [440, 211] on div "Tại văn phòng" at bounding box center [459, 212] width 71 height 7
type input "0"
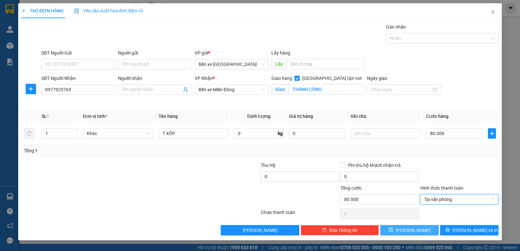
click at [412, 232] on span "[PERSON_NAME]" at bounding box center [413, 230] width 35 height 7
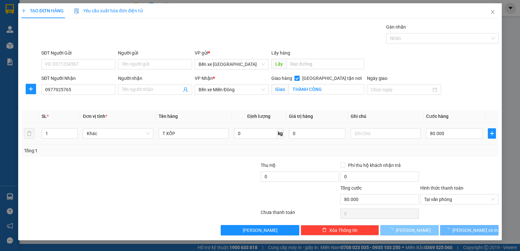
checkbox input "false"
type input "0"
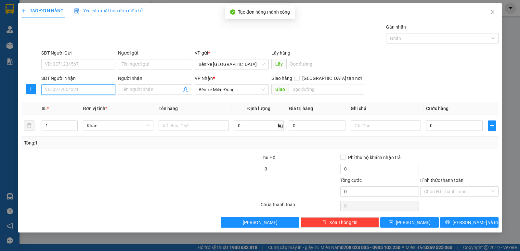
click at [58, 93] on input "SĐT Người Nhận" at bounding box center [78, 89] width 74 height 10
type input "0772995205"
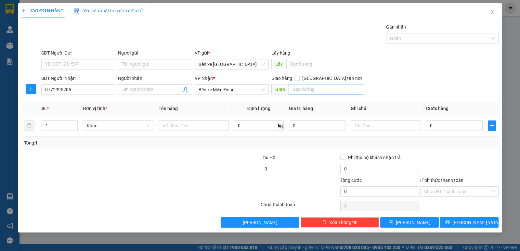
click at [315, 84] on div "Giao hàng [GEOGRAPHIC_DATA] tận nơi" at bounding box center [317, 80] width 93 height 10
click at [315, 89] on input "text" at bounding box center [327, 89] width 76 height 10
type input "BX MĐ CŨ"
click at [194, 125] on input "text" at bounding box center [194, 126] width 70 height 10
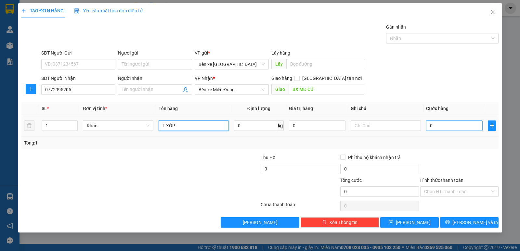
type input "T XỐP"
click at [430, 126] on input "0" at bounding box center [454, 126] width 57 height 10
type input "6"
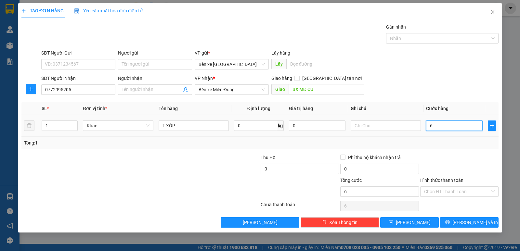
type input "60"
type input "60.000"
click at [432, 136] on td "60.000" at bounding box center [454, 126] width 62 height 22
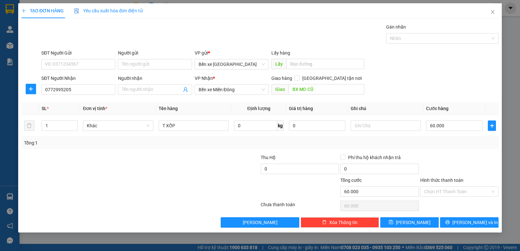
click at [440, 179] on label "Hình thức thanh toán" at bounding box center [441, 180] width 43 height 5
click at [440, 187] on input "Hình thức thanh toán" at bounding box center [457, 192] width 66 height 10
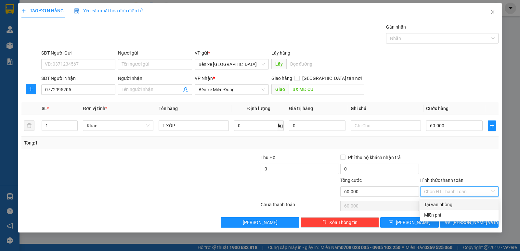
drag, startPoint x: 440, startPoint y: 206, endPoint x: 446, endPoint y: 205, distance: 6.2
click at [440, 205] on div "Tại văn phòng" at bounding box center [459, 204] width 71 height 7
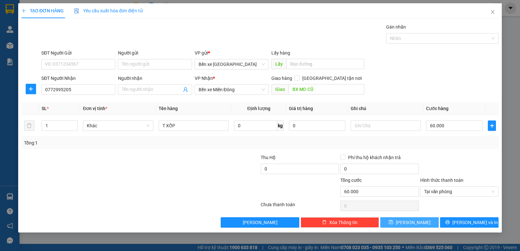
click at [404, 227] on button "[PERSON_NAME]" at bounding box center [409, 222] width 58 height 10
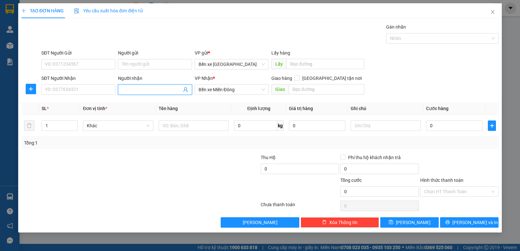
click at [126, 86] on span at bounding box center [155, 89] width 74 height 10
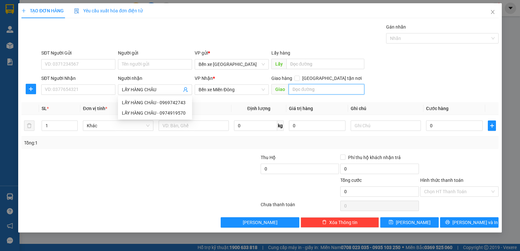
click at [325, 91] on input "text" at bounding box center [327, 89] width 76 height 10
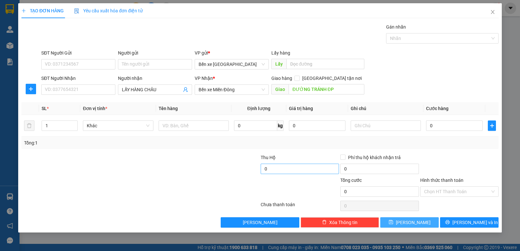
drag, startPoint x: 417, startPoint y: 225, endPoint x: 306, endPoint y: 171, distance: 123.4
click at [413, 223] on button "[PERSON_NAME]" at bounding box center [409, 222] width 58 height 10
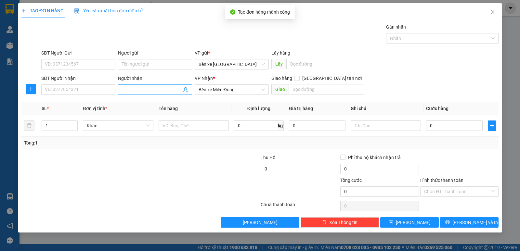
click at [137, 89] on input "Người nhận" at bounding box center [152, 89] width 60 height 7
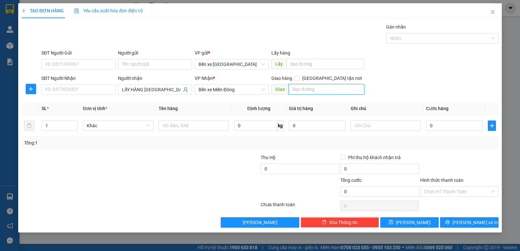
click at [296, 89] on input "text" at bounding box center [327, 89] width 76 height 10
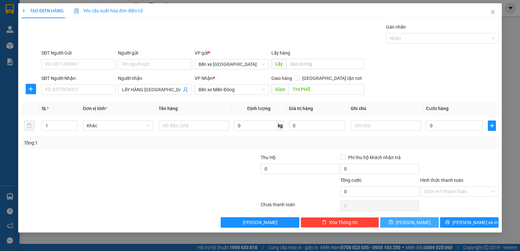
click at [411, 225] on span "[PERSON_NAME]" at bounding box center [413, 222] width 35 height 7
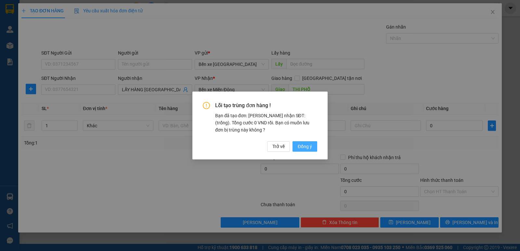
click at [304, 150] on span "Đồng ý" at bounding box center [305, 146] width 14 height 7
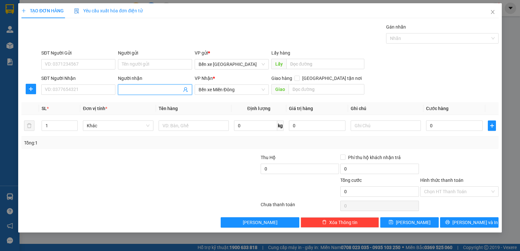
click at [140, 89] on input "Người nhận" at bounding box center [152, 89] width 60 height 7
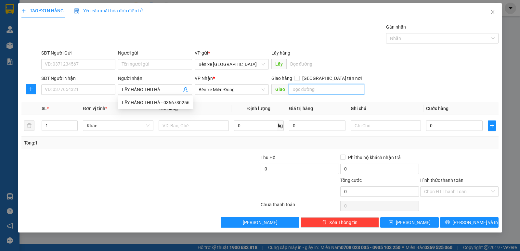
click at [318, 89] on input "text" at bounding box center [327, 89] width 76 height 10
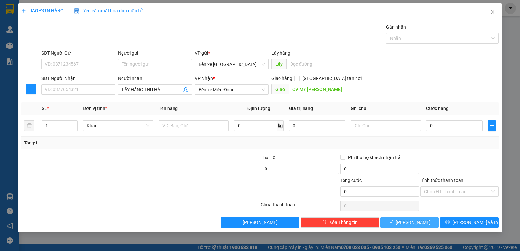
click at [399, 224] on button "[PERSON_NAME]" at bounding box center [409, 222] width 58 height 10
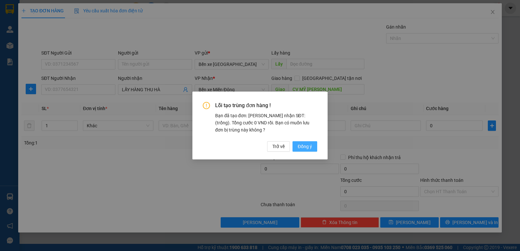
click at [304, 145] on span "Đồng ý" at bounding box center [305, 146] width 14 height 7
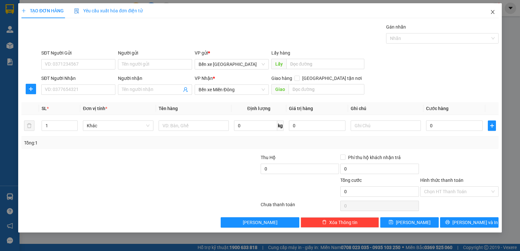
click at [492, 13] on icon "close" at bounding box center [492, 11] width 5 height 5
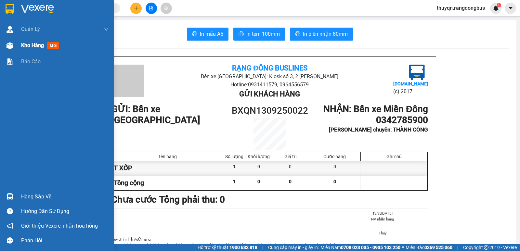
click at [35, 45] on span "Kho hàng" at bounding box center [32, 45] width 23 height 6
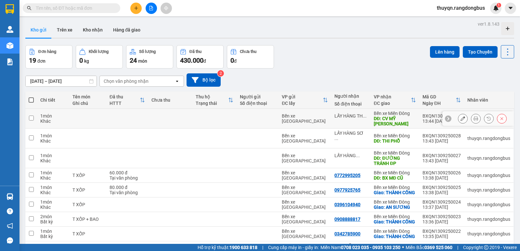
click at [32, 116] on input "checkbox" at bounding box center [31, 118] width 5 height 5
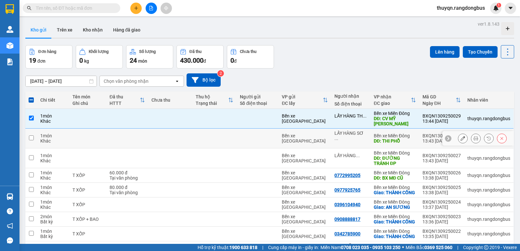
click at [32, 135] on input "checkbox" at bounding box center [31, 137] width 5 height 5
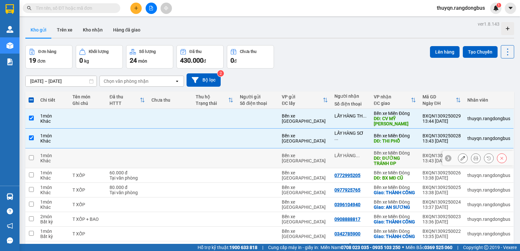
click at [31, 155] on input "checkbox" at bounding box center [31, 157] width 5 height 5
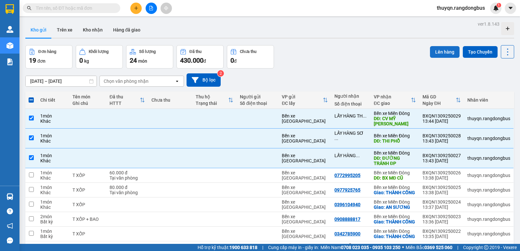
click at [437, 53] on button "Lên hàng" at bounding box center [445, 52] width 30 height 12
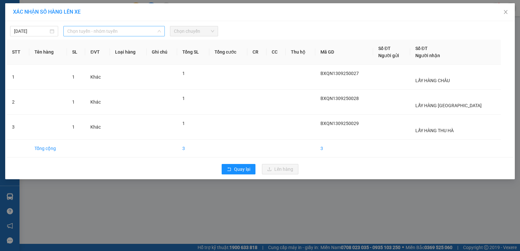
click at [97, 29] on span "Chọn tuyến - nhóm tuyến" at bounding box center [114, 31] width 94 height 10
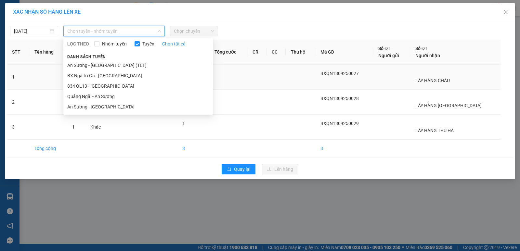
drag, startPoint x: 82, startPoint y: 97, endPoint x: 109, endPoint y: 87, distance: 29.9
click at [82, 98] on li "Quảng Ngãi - An Sương" at bounding box center [137, 96] width 149 height 10
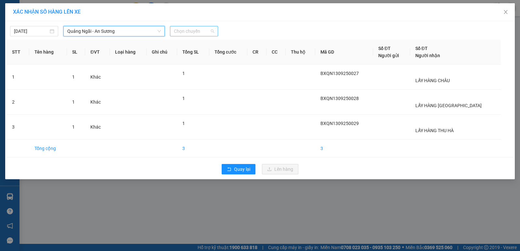
click at [192, 33] on span "Chọn chuyến" at bounding box center [194, 31] width 40 height 10
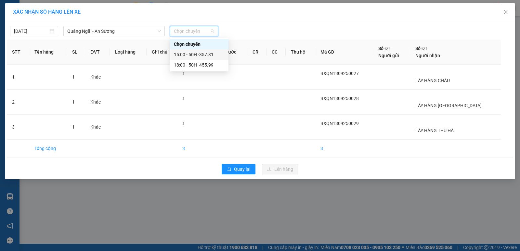
click at [208, 56] on div "15:00 - 50H -357.31" at bounding box center [199, 54] width 51 height 7
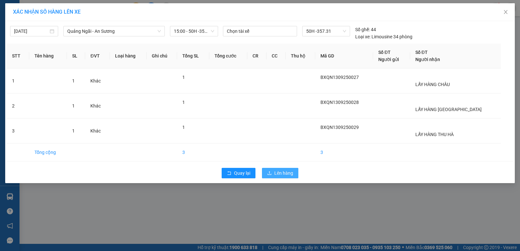
click at [282, 172] on span "Lên hàng" at bounding box center [283, 173] width 19 height 7
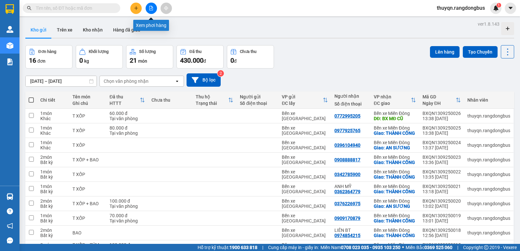
click at [149, 8] on icon "file-add" at bounding box center [151, 8] width 5 height 5
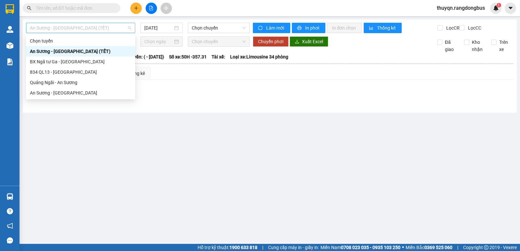
click at [84, 29] on span "An Sương - [GEOGRAPHIC_DATA] (TẾT)" at bounding box center [80, 28] width 101 height 10
click at [59, 83] on div "Quảng Ngãi - An Sương" at bounding box center [80, 82] width 101 height 7
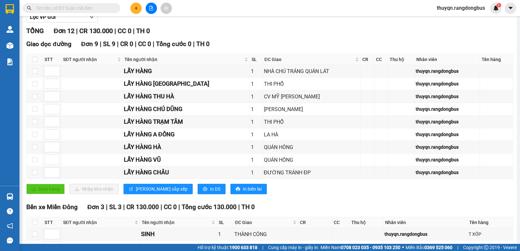
scroll to position [97, 0]
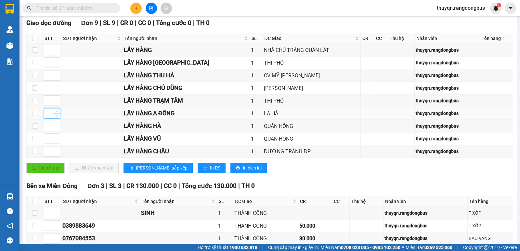
click at [47, 118] on input at bounding box center [52, 114] width 16 height 10
click at [49, 54] on input at bounding box center [52, 50] width 16 height 10
click at [47, 68] on input at bounding box center [52, 63] width 16 height 10
click at [49, 106] on input at bounding box center [52, 101] width 16 height 10
click at [48, 68] on input at bounding box center [52, 63] width 16 height 10
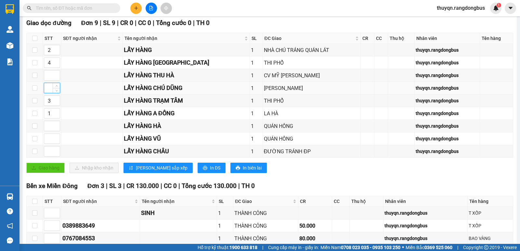
click at [50, 93] on input at bounding box center [52, 88] width 16 height 10
click at [46, 128] on input at bounding box center [52, 126] width 16 height 10
click at [49, 144] on input at bounding box center [52, 139] width 16 height 10
click at [47, 156] on input at bounding box center [52, 152] width 16 height 10
click at [48, 80] on input at bounding box center [52, 76] width 16 height 10
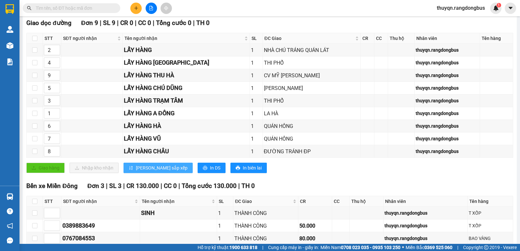
click at [139, 171] on span "[PERSON_NAME] sắp xếp" at bounding box center [162, 167] width 52 height 7
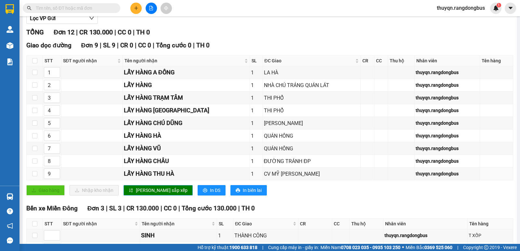
scroll to position [72, 0]
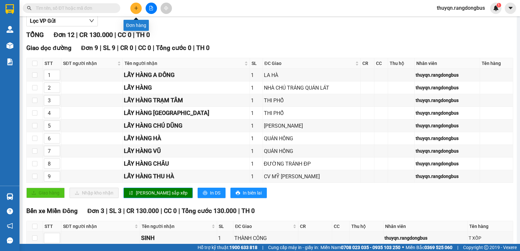
click at [135, 11] on button at bounding box center [135, 8] width 11 height 11
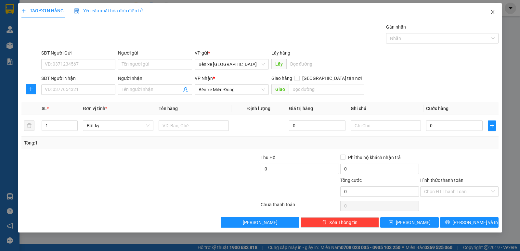
click at [493, 11] on icon "close" at bounding box center [493, 12] width 4 height 4
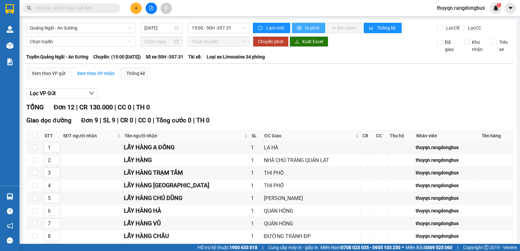
click at [301, 25] on button "In phơi" at bounding box center [308, 28] width 33 height 10
click at [138, 8] on button at bounding box center [135, 8] width 11 height 11
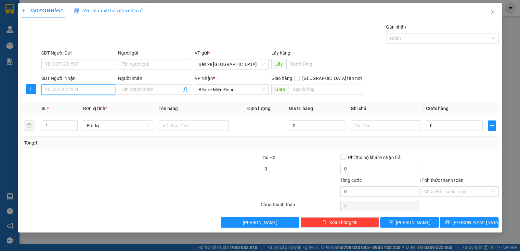
click at [76, 91] on input "SĐT Người Nhận" at bounding box center [78, 89] width 74 height 10
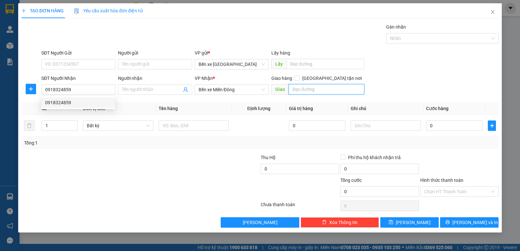
click at [296, 91] on input "text" at bounding box center [327, 89] width 76 height 10
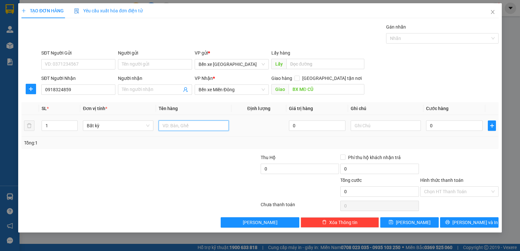
click at [189, 125] on input "text" at bounding box center [194, 126] width 70 height 10
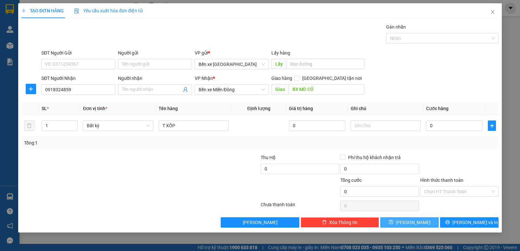
click at [393, 222] on icon "save" at bounding box center [391, 222] width 5 height 5
click at [163, 128] on input "text" at bounding box center [194, 126] width 70 height 10
drag, startPoint x: 124, startPoint y: 89, endPoint x: 122, endPoint y: 91, distance: 3.7
click at [122, 91] on input "Người nhận" at bounding box center [152, 89] width 60 height 7
click at [301, 87] on input "text" at bounding box center [327, 89] width 76 height 10
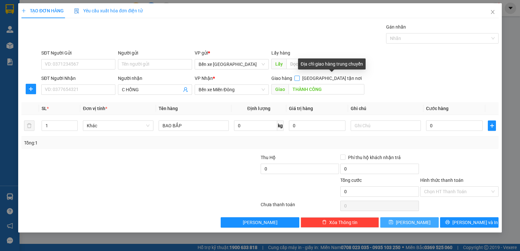
click at [300, 78] on span at bounding box center [296, 78] width 5 height 5
click at [299, 78] on input "[GEOGRAPHIC_DATA] tận nơi" at bounding box center [296, 78] width 5 height 5
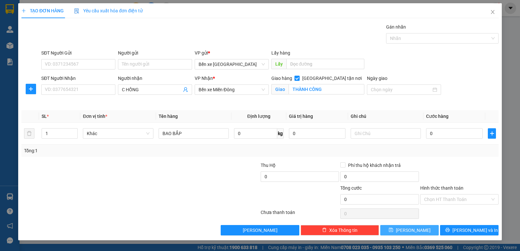
click at [393, 231] on icon "save" at bounding box center [391, 230] width 4 height 4
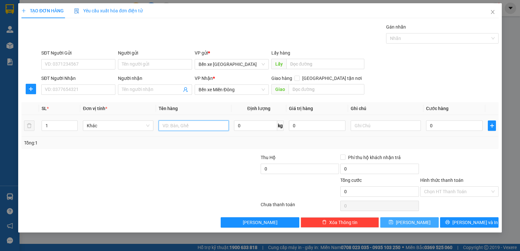
click at [183, 125] on input "text" at bounding box center [194, 126] width 70 height 10
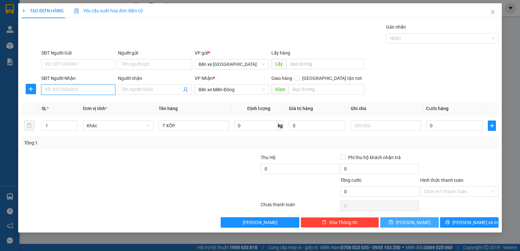
click at [64, 90] on input "SĐT Người Nhận" at bounding box center [78, 89] width 74 height 10
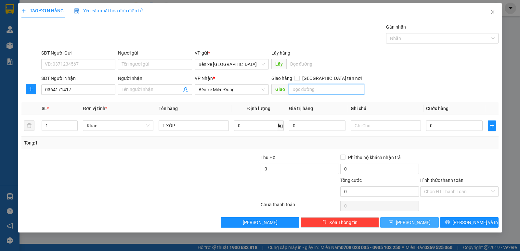
click at [307, 90] on input "text" at bounding box center [327, 89] width 76 height 10
click at [299, 79] on input "[GEOGRAPHIC_DATA] tận nơi" at bounding box center [296, 78] width 5 height 5
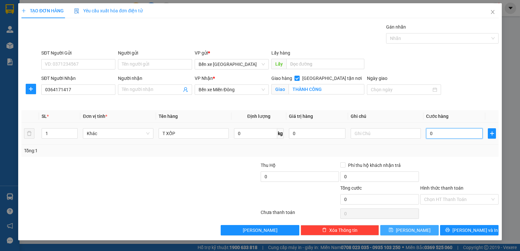
click at [430, 134] on input "0" at bounding box center [454, 133] width 57 height 10
click at [435, 152] on div "Tổng: 1" at bounding box center [260, 150] width 472 height 7
click at [450, 189] on label "Hình thức thanh toán" at bounding box center [441, 188] width 43 height 5
click at [450, 195] on input "Hình thức thanh toán" at bounding box center [457, 200] width 66 height 10
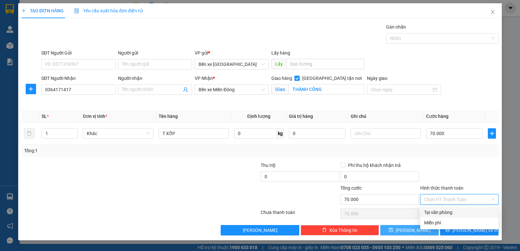
click at [448, 214] on div "Tại văn phòng" at bounding box center [459, 212] width 71 height 7
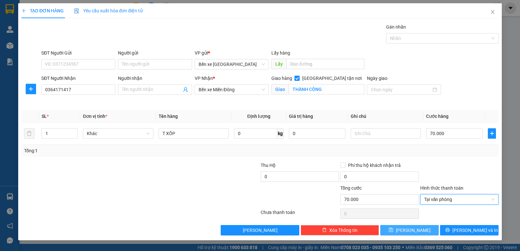
click at [393, 233] on span "save" at bounding box center [391, 230] width 5 height 5
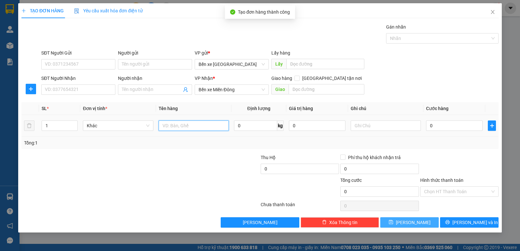
click at [170, 127] on input "text" at bounding box center [194, 126] width 70 height 10
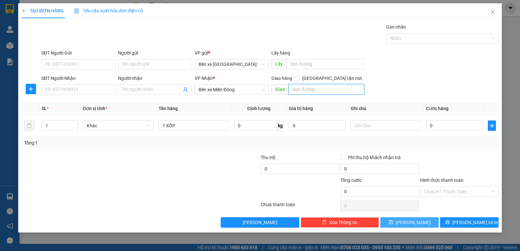
click at [322, 90] on input "text" at bounding box center [327, 89] width 76 height 10
click at [299, 78] on input "[GEOGRAPHIC_DATA] tận nơi" at bounding box center [296, 78] width 5 height 5
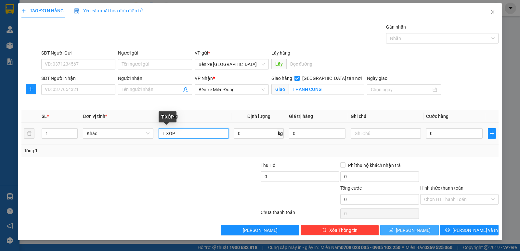
click at [187, 137] on input "T XỐP" at bounding box center [194, 133] width 70 height 10
click at [416, 232] on span "[PERSON_NAME]" at bounding box center [413, 230] width 35 height 7
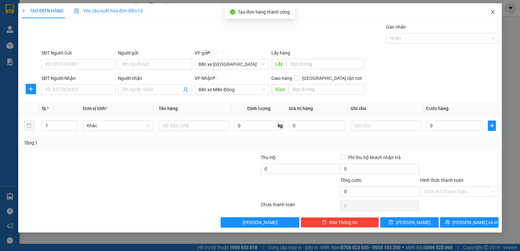
click at [494, 13] on icon "close" at bounding box center [492, 11] width 5 height 5
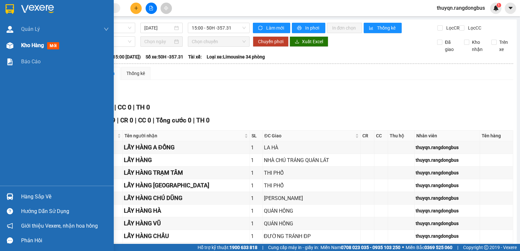
click at [22, 44] on span "Kho hàng" at bounding box center [32, 45] width 23 height 6
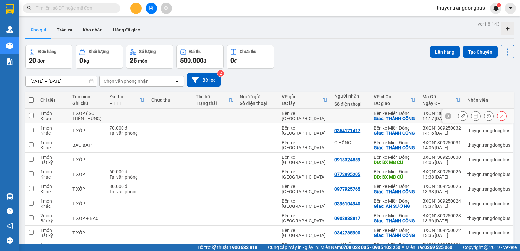
click at [33, 117] on input "checkbox" at bounding box center [31, 115] width 5 height 5
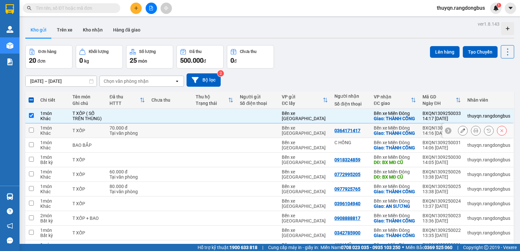
click at [31, 133] on input "checkbox" at bounding box center [31, 130] width 5 height 5
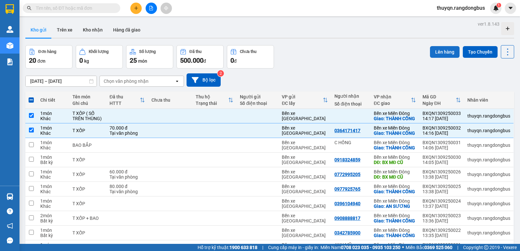
click at [440, 53] on button "Lên hàng" at bounding box center [445, 52] width 30 height 12
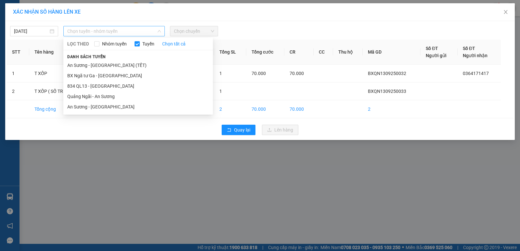
click at [102, 30] on span "Chọn tuyến - nhóm tuyến" at bounding box center [114, 31] width 94 height 10
click at [93, 98] on li "Quảng Ngãi - An Sương" at bounding box center [137, 96] width 149 height 10
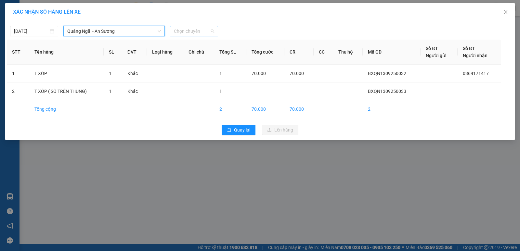
click at [189, 27] on span "Chọn chuyến" at bounding box center [194, 31] width 40 height 10
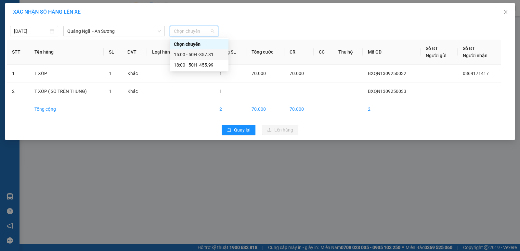
click at [207, 55] on div "15:00 - 50H -357.31" at bounding box center [199, 54] width 51 height 7
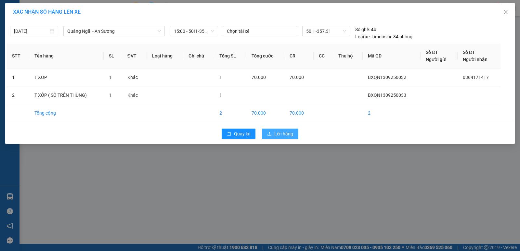
click at [275, 132] on span "Lên hàng" at bounding box center [283, 133] width 19 height 7
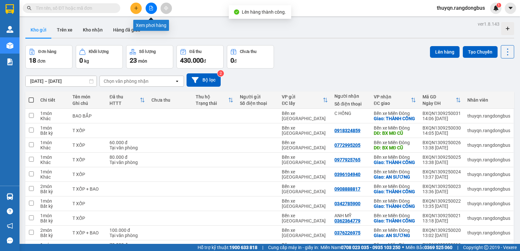
click at [153, 7] on icon "file-add" at bounding box center [151, 8] width 4 height 5
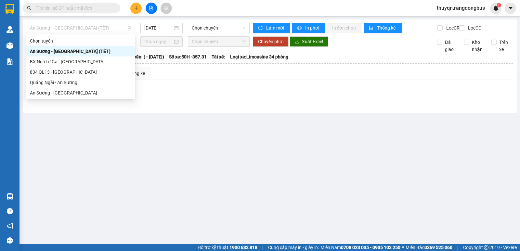
click at [84, 25] on span "An Sương - [GEOGRAPHIC_DATA] (TẾT)" at bounding box center [80, 28] width 101 height 10
click at [59, 81] on div "Quảng Ngãi - An Sương" at bounding box center [80, 82] width 101 height 7
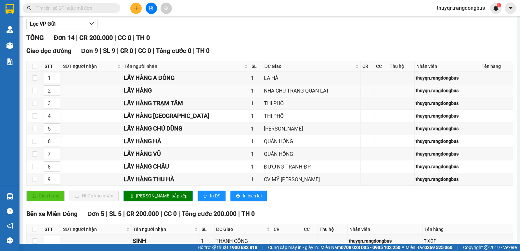
scroll to position [65, 0]
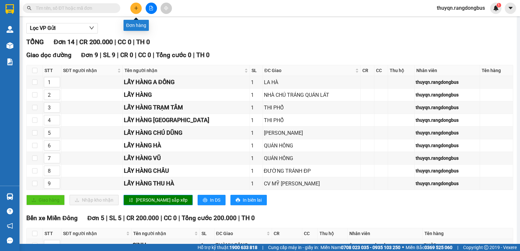
click at [139, 8] on button at bounding box center [135, 8] width 11 height 11
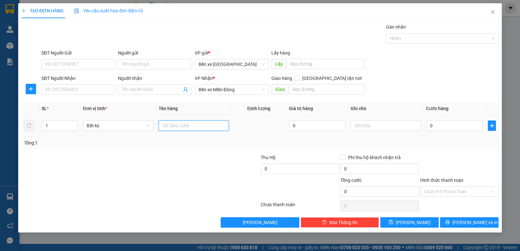
click at [182, 122] on input "text" at bounding box center [194, 126] width 70 height 10
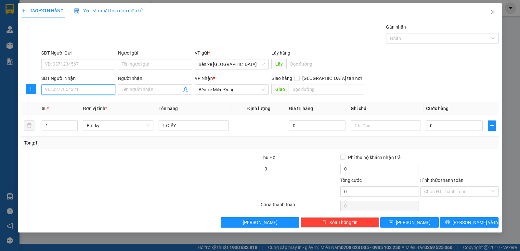
click at [52, 87] on input "SĐT Người Nhận" at bounding box center [78, 89] width 74 height 10
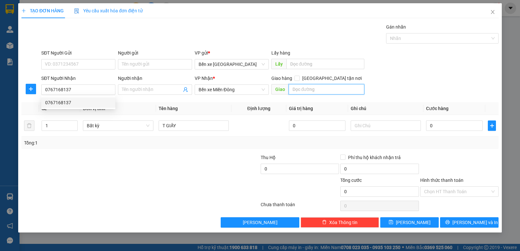
click at [293, 88] on input "text" at bounding box center [327, 89] width 76 height 10
click at [299, 80] on input "[GEOGRAPHIC_DATA] tận nơi" at bounding box center [296, 78] width 5 height 5
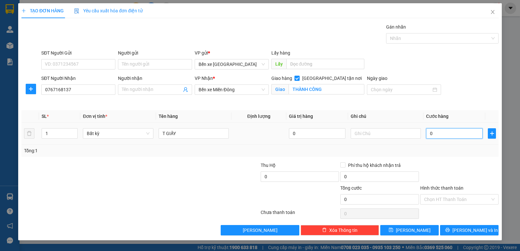
click at [431, 137] on input "0" at bounding box center [454, 133] width 57 height 10
click at [430, 149] on div "Tổng: 1" at bounding box center [260, 150] width 472 height 7
click at [439, 187] on label "Hình thức thanh toán" at bounding box center [441, 188] width 43 height 5
click at [439, 195] on input "Hình thức thanh toán" at bounding box center [457, 200] width 66 height 10
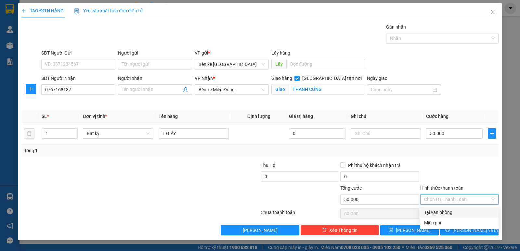
click at [444, 215] on div "Tại văn phòng" at bounding box center [459, 212] width 71 height 7
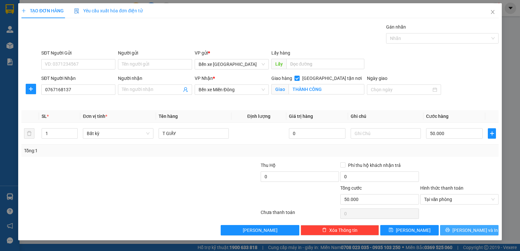
click at [449, 229] on icon "printer" at bounding box center [447, 230] width 4 height 4
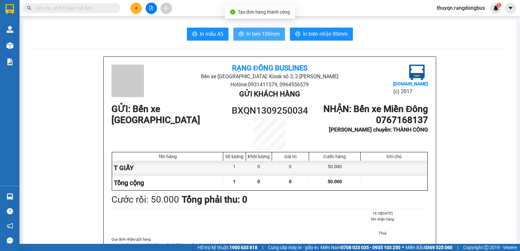
click at [259, 32] on span "In tem 100mm" at bounding box center [262, 34] width 33 height 8
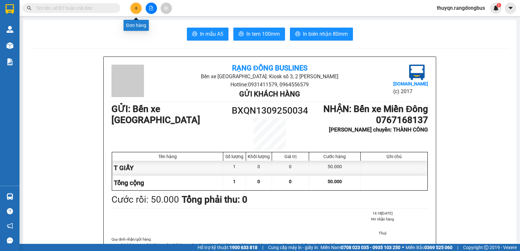
click at [134, 7] on icon "plus" at bounding box center [136, 8] width 5 height 5
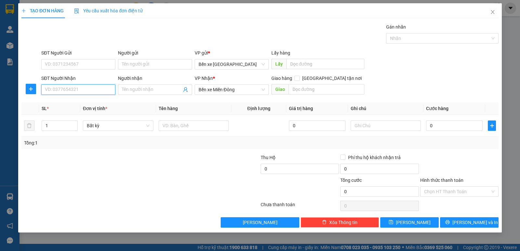
drag, startPoint x: 60, startPoint y: 88, endPoint x: 65, endPoint y: 88, distance: 4.2
click at [61, 88] on input "SĐT Người Nhận" at bounding box center [78, 89] width 74 height 10
click at [72, 105] on div "0399999098" at bounding box center [78, 102] width 66 height 7
type input "0399999098"
checkbox input "true"
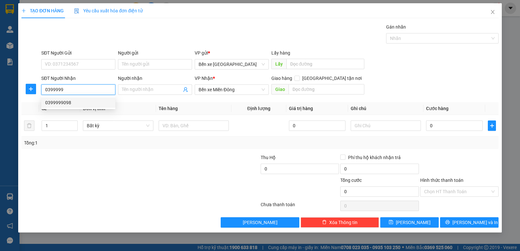
type input "THÀNH CÔNG"
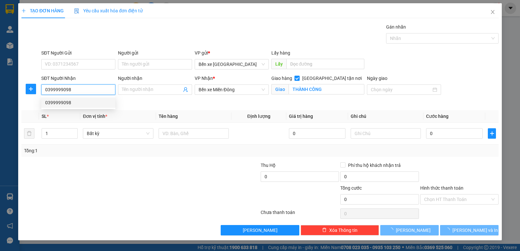
type input "150.000"
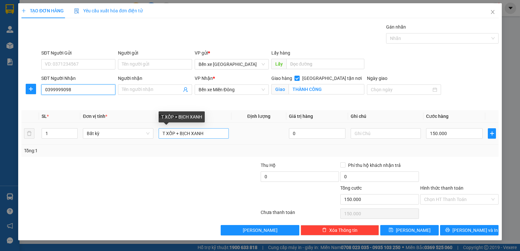
type input "0399999098"
click at [219, 136] on input "T XỐP + BỊCH XANH" at bounding box center [194, 133] width 70 height 10
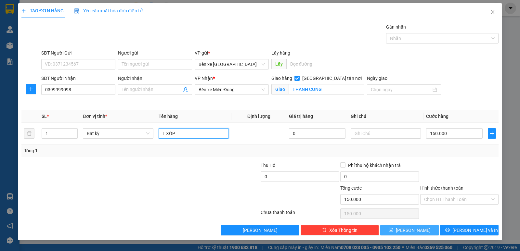
type input "T XỐP"
click at [400, 231] on button "[PERSON_NAME]" at bounding box center [409, 230] width 58 height 10
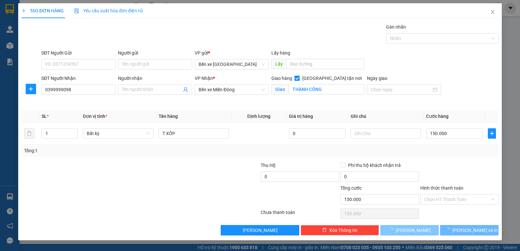
checkbox input "false"
type input "0"
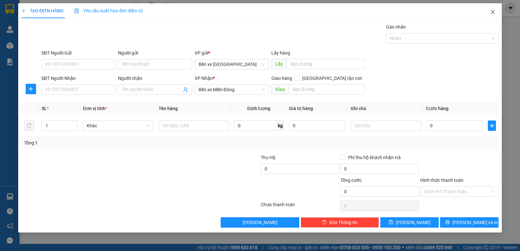
click at [494, 15] on icon "close" at bounding box center [492, 11] width 5 height 5
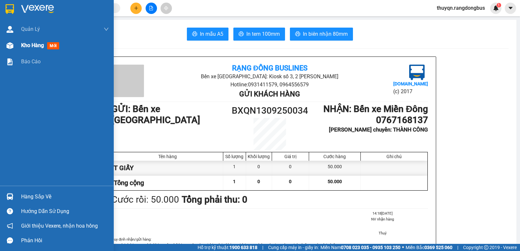
click at [39, 44] on span "Kho hàng" at bounding box center [32, 45] width 23 height 6
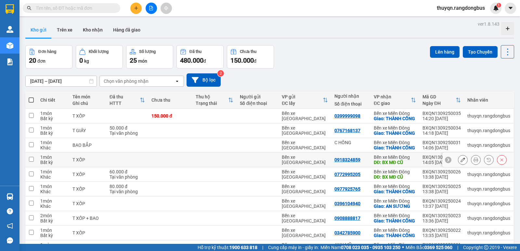
click at [31, 162] on input "checkbox" at bounding box center [31, 159] width 5 height 5
checkbox input "true"
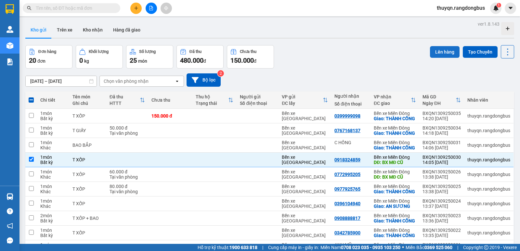
click at [437, 49] on button "Lên hàng" at bounding box center [445, 52] width 30 height 12
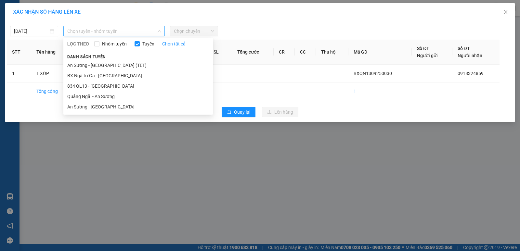
click at [98, 28] on span "Chọn tuyến - nhóm tuyến" at bounding box center [114, 31] width 94 height 10
drag, startPoint x: 98, startPoint y: 94, endPoint x: 109, endPoint y: 89, distance: 12.1
click at [98, 95] on li "Quảng Ngãi - An Sương" at bounding box center [137, 96] width 149 height 10
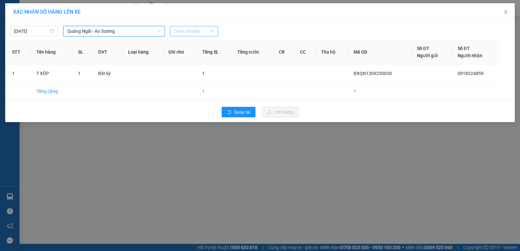
click at [188, 29] on span "Chọn chuyến" at bounding box center [194, 31] width 40 height 10
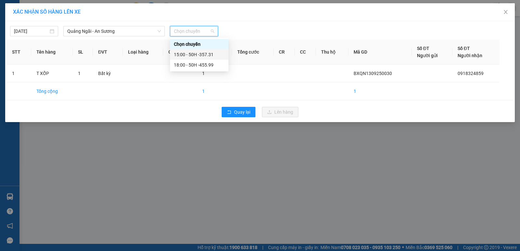
click at [198, 54] on div "15:00 - 50H -357.31" at bounding box center [199, 54] width 51 height 7
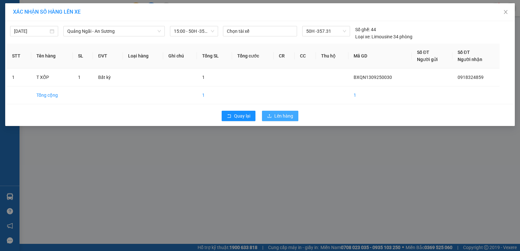
click at [274, 115] on button "Lên hàng" at bounding box center [280, 116] width 36 height 10
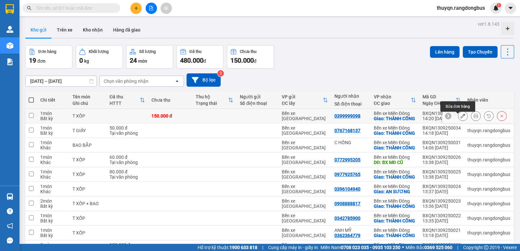
click at [460, 118] on icon at bounding box center [462, 116] width 5 height 5
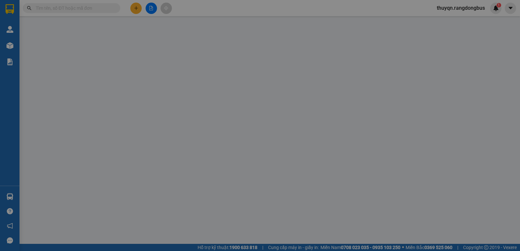
type input "0399999098"
checkbox input "true"
type input "THÀNH CÔNG"
type input "150.000"
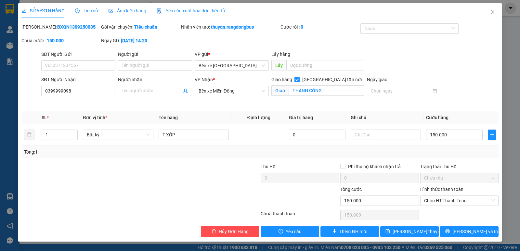
click at [444, 191] on label "Hình thức thanh toán" at bounding box center [441, 189] width 43 height 5
click at [444, 196] on input "Hình thức thanh toán" at bounding box center [457, 201] width 66 height 10
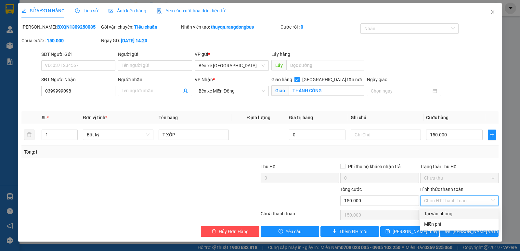
click at [437, 212] on div "Tại văn phòng" at bounding box center [459, 213] width 71 height 7
type input "0"
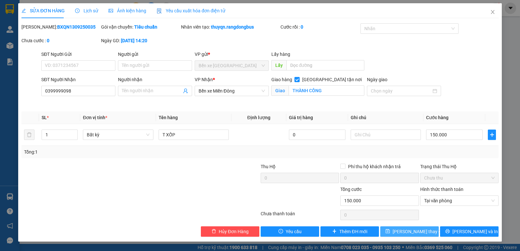
click at [409, 230] on span "[PERSON_NAME] thay đổi" at bounding box center [418, 231] width 52 height 7
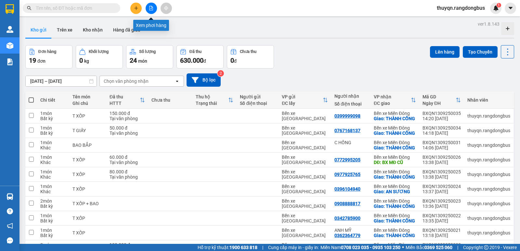
click at [151, 8] on icon "file-add" at bounding box center [151, 8] width 5 height 5
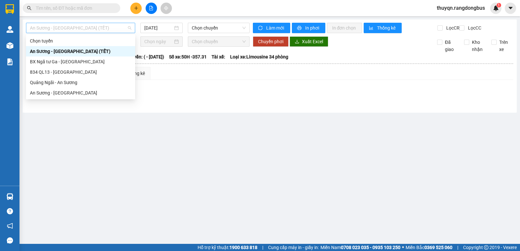
click at [76, 24] on span "An Sương - [GEOGRAPHIC_DATA] (TẾT)" at bounding box center [80, 28] width 101 height 10
click at [48, 82] on div "Quảng Ngãi - An Sương" at bounding box center [80, 82] width 101 height 7
type input "[DATE]"
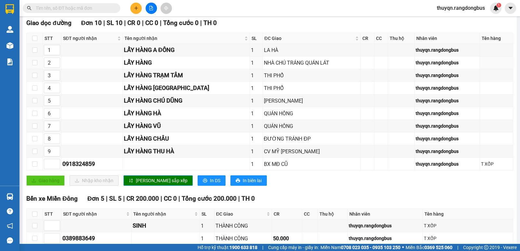
scroll to position [130, 0]
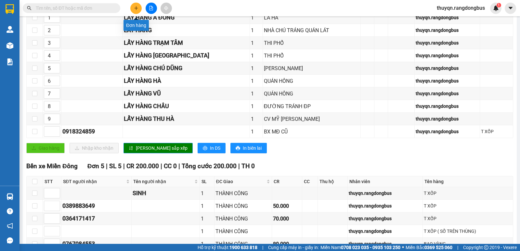
click at [133, 8] on button at bounding box center [135, 8] width 11 height 11
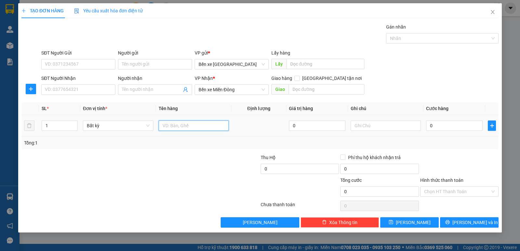
click at [178, 121] on input "text" at bounding box center [194, 126] width 70 height 10
type input "T XỐP"
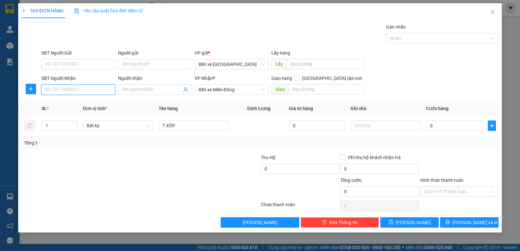
click at [65, 90] on input "SĐT Người Nhận" at bounding box center [78, 89] width 74 height 10
type input "0935818710"
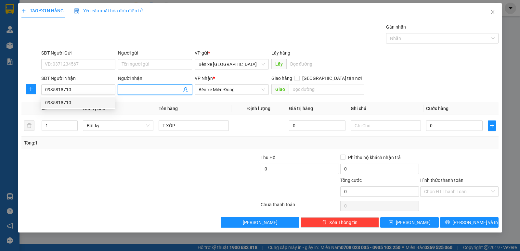
click at [140, 91] on input "Người nhận" at bounding box center [152, 89] width 60 height 7
type input "CẢM"
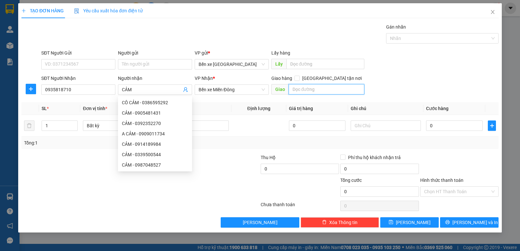
click at [297, 86] on input "text" at bounding box center [327, 89] width 76 height 10
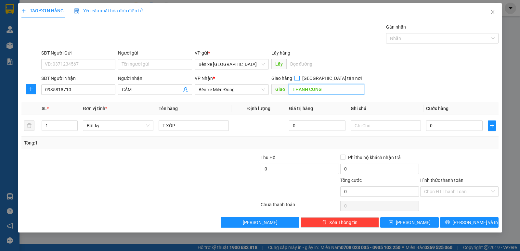
type input "THÀNH CÔNG"
click at [299, 77] on input "[GEOGRAPHIC_DATA] tận nơi" at bounding box center [296, 78] width 5 height 5
checkbox input "true"
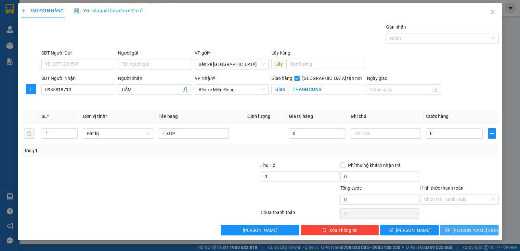
click at [467, 228] on span "[PERSON_NAME] và In" at bounding box center [474, 230] width 45 height 7
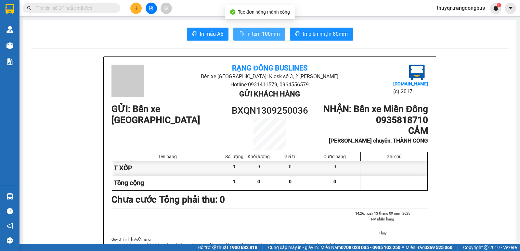
click at [258, 33] on span "In tem 100mm" at bounding box center [262, 34] width 33 height 8
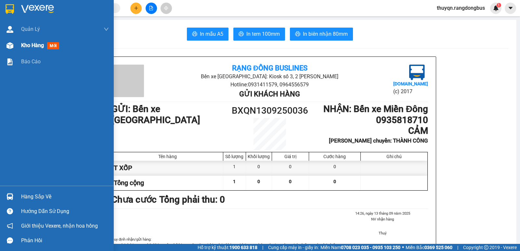
click at [29, 45] on span "Kho hàng" at bounding box center [32, 45] width 23 height 6
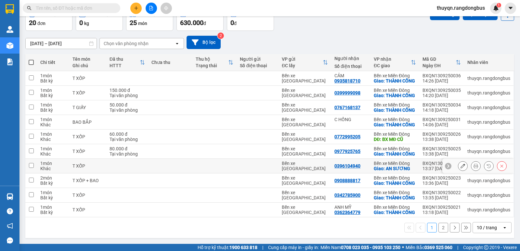
scroll to position [79, 0]
click at [32, 60] on span at bounding box center [31, 62] width 5 height 5
click at [31, 59] on input "checkbox" at bounding box center [31, 59] width 0 height 0
checkbox input "true"
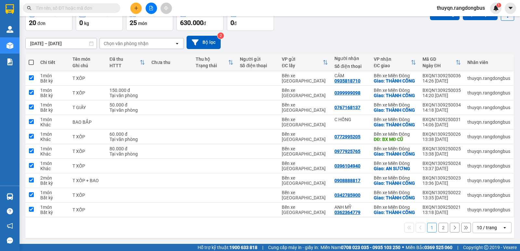
checkbox input "true"
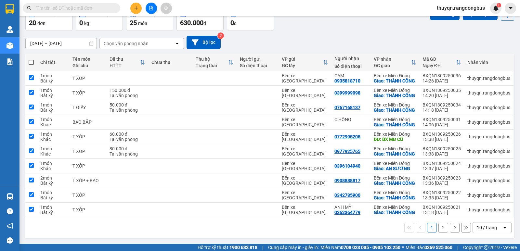
checkbox input "true"
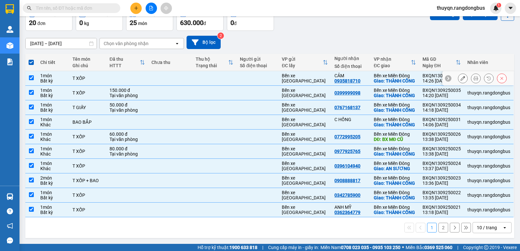
scroll to position [0, 0]
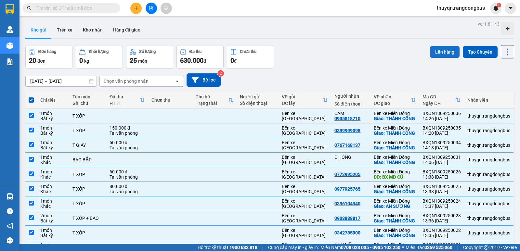
click at [441, 48] on button "Lên hàng" at bounding box center [445, 52] width 30 height 12
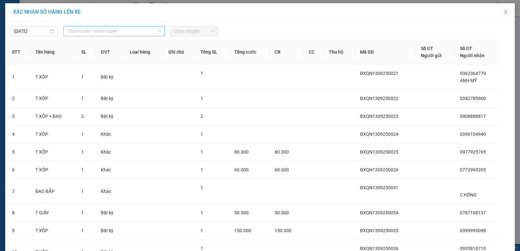
click at [110, 31] on span "Chọn tuyến - nhóm tuyến" at bounding box center [114, 31] width 94 height 10
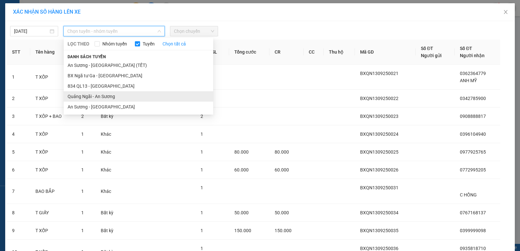
click at [101, 98] on li "Quảng Ngãi - An Sương" at bounding box center [138, 96] width 149 height 10
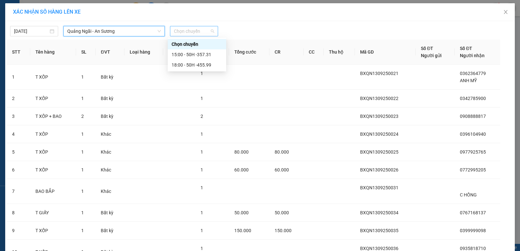
click at [185, 31] on span "Chọn chuyến" at bounding box center [194, 31] width 40 height 10
click at [203, 66] on div "18:00 - 50H -455.99" at bounding box center [197, 64] width 51 height 7
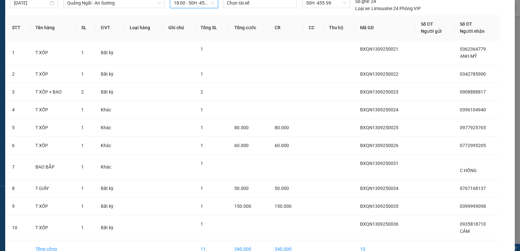
scroll to position [65, 0]
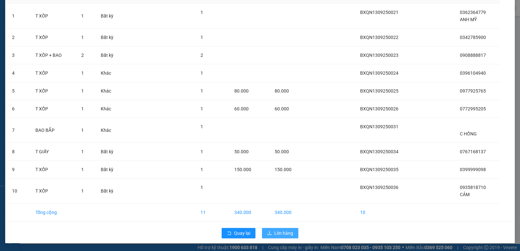
click at [280, 231] on span "Lên hàng" at bounding box center [283, 233] width 19 height 7
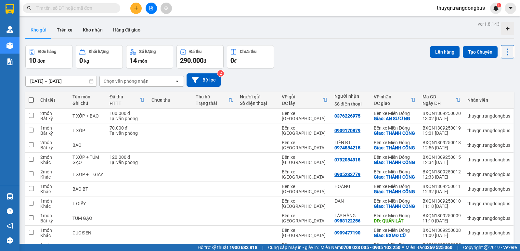
click at [32, 98] on span at bounding box center [31, 99] width 5 height 5
click at [31, 97] on input "checkbox" at bounding box center [31, 97] width 0 height 0
checkbox input "true"
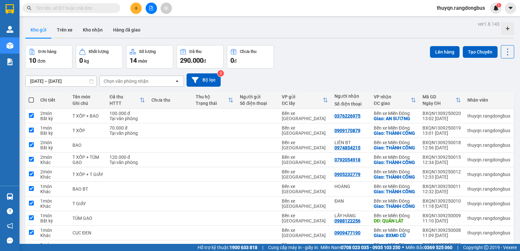
checkbox input "true"
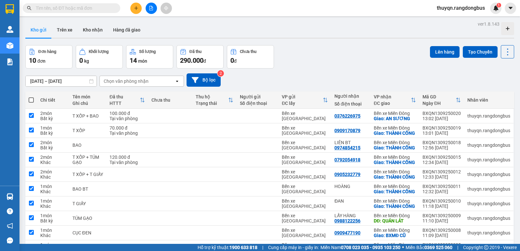
checkbox input "true"
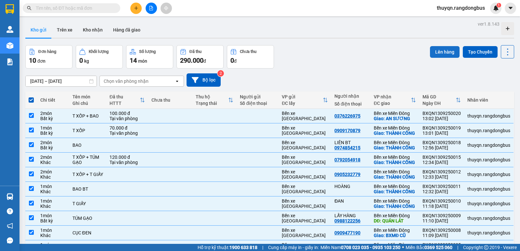
click at [443, 51] on button "Lên hàng" at bounding box center [445, 52] width 30 height 12
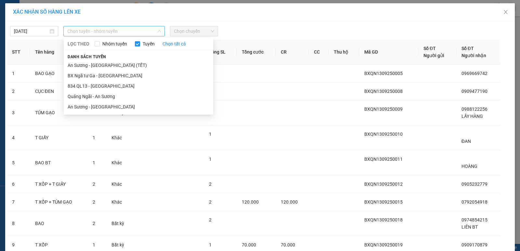
click at [105, 32] on span "Chọn tuyến - nhóm tuyến" at bounding box center [114, 31] width 94 height 10
click at [97, 96] on li "Quảng Ngãi - An Sương" at bounding box center [138, 96] width 149 height 10
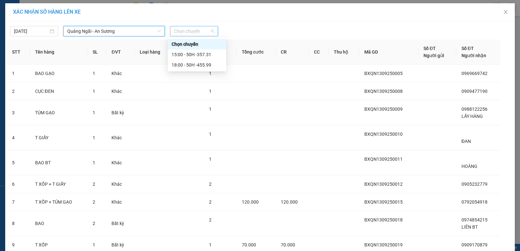
click at [185, 29] on span "Chọn chuyến" at bounding box center [194, 31] width 40 height 10
click at [203, 65] on div "18:00 - 50H -455.99" at bounding box center [197, 64] width 51 height 7
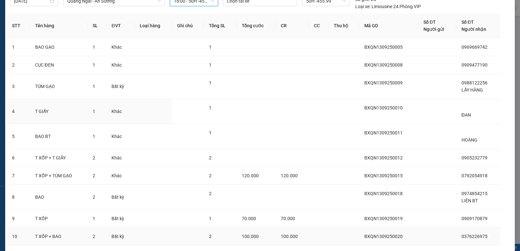
scroll to position [72, 0]
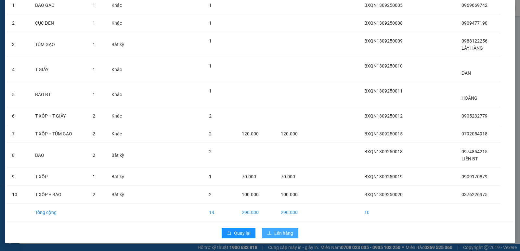
click at [275, 233] on span "Lên hàng" at bounding box center [283, 233] width 19 height 7
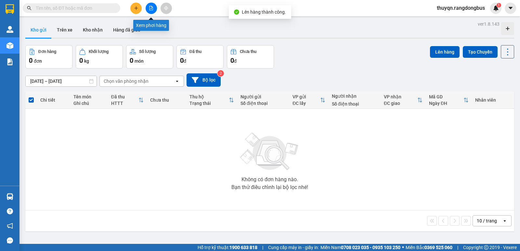
click at [151, 8] on icon "file-add" at bounding box center [151, 8] width 4 height 5
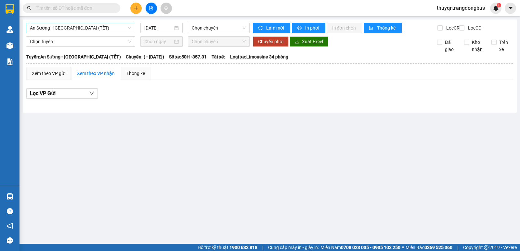
click at [64, 26] on span "An Sương - [GEOGRAPHIC_DATA] (TẾT)" at bounding box center [80, 28] width 101 height 10
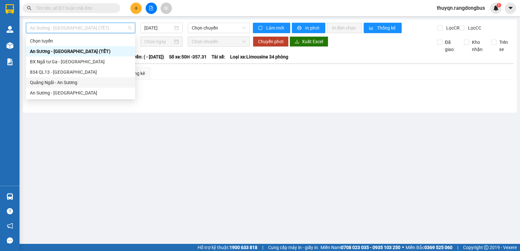
drag, startPoint x: 52, startPoint y: 81, endPoint x: 158, endPoint y: 57, distance: 108.6
click at [52, 81] on div "Quảng Ngãi - An Sương" at bounding box center [80, 82] width 101 height 7
type input "[DATE]"
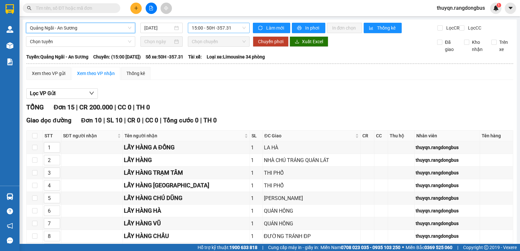
click at [210, 23] on span "15:00 - 50H -357.31" at bounding box center [219, 28] width 54 height 10
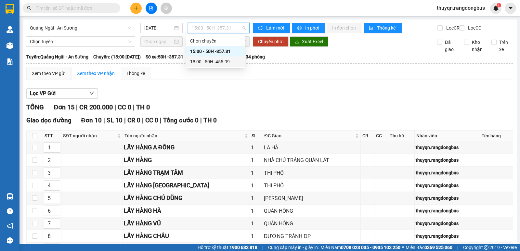
click at [222, 64] on div "18:00 - 50H -455.99" at bounding box center [215, 61] width 51 height 7
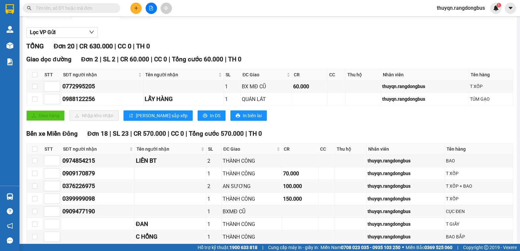
scroll to position [65, 0]
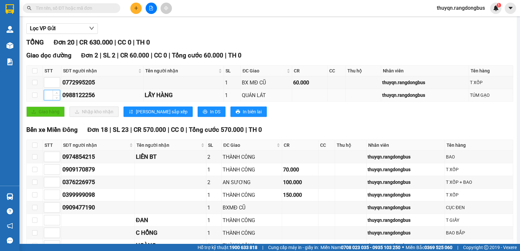
click at [46, 100] on input at bounding box center [52, 95] width 16 height 10
type input "1"
click at [49, 87] on input at bounding box center [52, 83] width 16 height 10
type input "2"
click at [134, 115] on button "[PERSON_NAME] sắp xếp" at bounding box center [157, 112] width 69 height 10
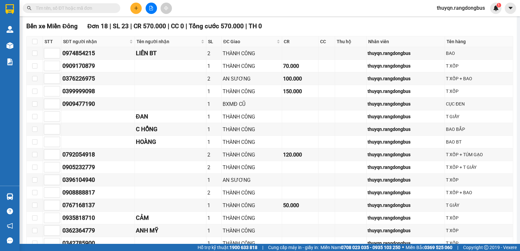
scroll to position [141, 0]
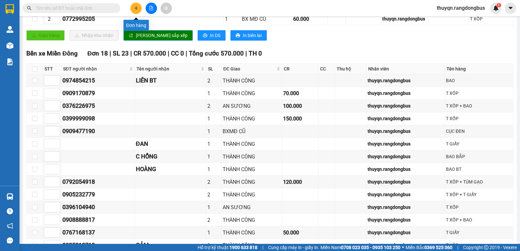
click at [136, 7] on icon "plus" at bounding box center [136, 8] width 5 height 5
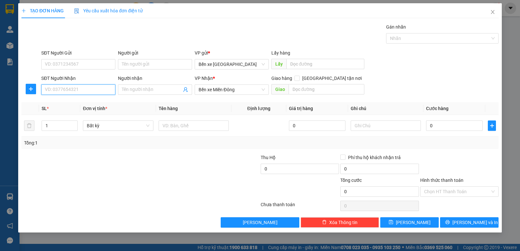
click at [75, 88] on input "SĐT Người Nhận" at bounding box center [78, 89] width 74 height 10
type input "0983894153"
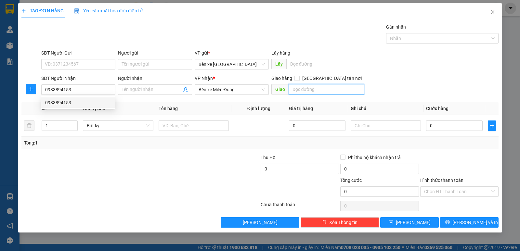
click at [296, 87] on input "text" at bounding box center [327, 89] width 76 height 10
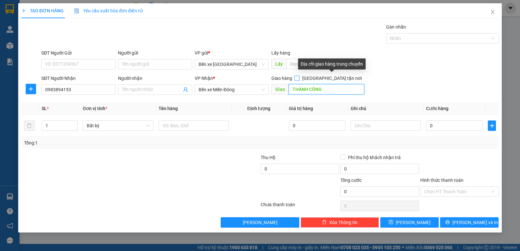
type input "THÀNH CÔNG"
click at [299, 78] on input "[GEOGRAPHIC_DATA] tận nơi" at bounding box center [296, 78] width 5 height 5
checkbox input "true"
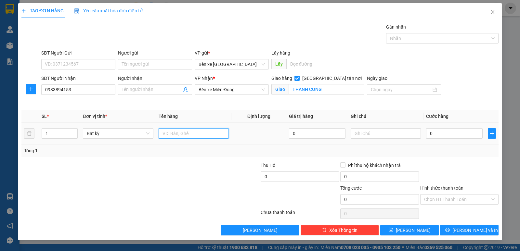
click at [180, 134] on input "text" at bounding box center [194, 133] width 70 height 10
type input "T XỐP"
click at [431, 134] on input "0" at bounding box center [454, 133] width 57 height 10
type input "7"
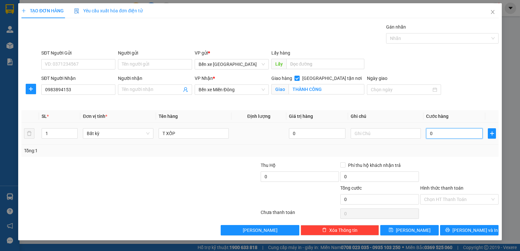
type input "7"
type input "70"
type input "70.000"
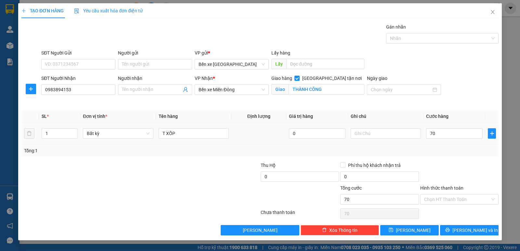
type input "70.000"
click at [444, 153] on div "Tổng: 1" at bounding box center [260, 150] width 472 height 7
click at [441, 189] on label "Hình thức thanh toán" at bounding box center [441, 188] width 43 height 5
click at [441, 195] on input "Hình thức thanh toán" at bounding box center [457, 200] width 66 height 10
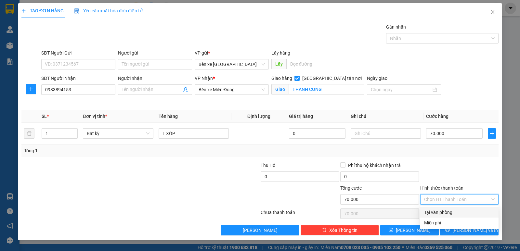
drag, startPoint x: 441, startPoint y: 212, endPoint x: 448, endPoint y: 215, distance: 8.3
click at [441, 212] on div "Tại văn phòng" at bounding box center [459, 212] width 71 height 7
type input "0"
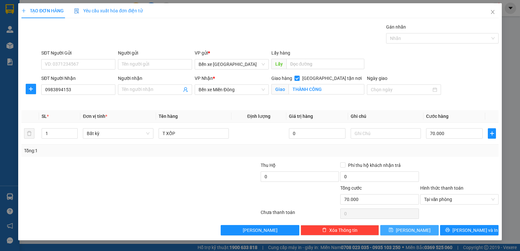
click at [417, 230] on button "[PERSON_NAME]" at bounding box center [409, 230] width 58 height 10
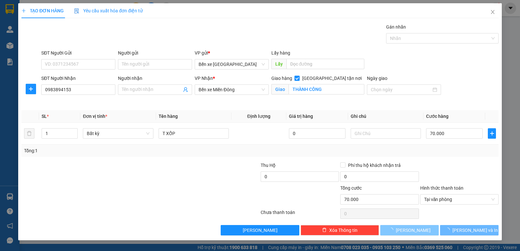
checkbox input "false"
type input "0"
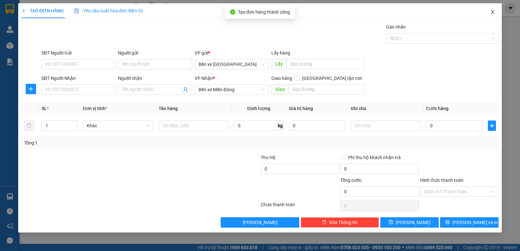
click at [491, 13] on icon "close" at bounding box center [492, 11] width 5 height 5
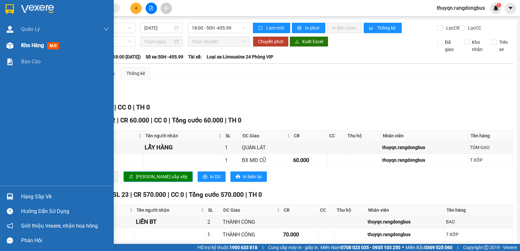
click at [35, 45] on span "Kho hàng" at bounding box center [32, 45] width 23 height 6
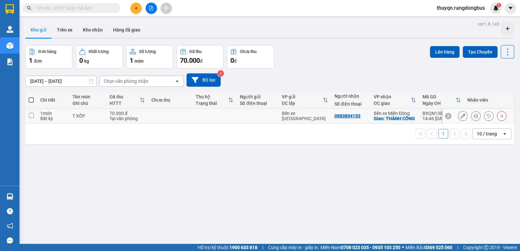
click at [31, 117] on input "checkbox" at bounding box center [31, 115] width 5 height 5
checkbox input "true"
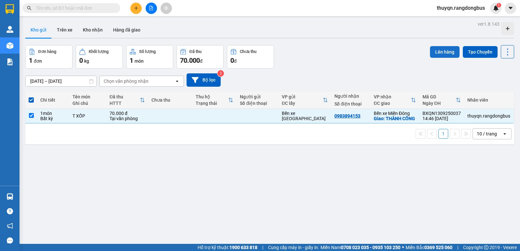
click at [440, 52] on button "Lên hàng" at bounding box center [445, 52] width 30 height 12
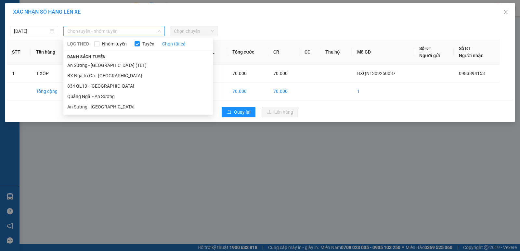
click at [101, 30] on span "Chọn tuyến - nhóm tuyến" at bounding box center [114, 31] width 94 height 10
click at [94, 97] on li "Quảng Ngãi - An Sương" at bounding box center [137, 96] width 149 height 10
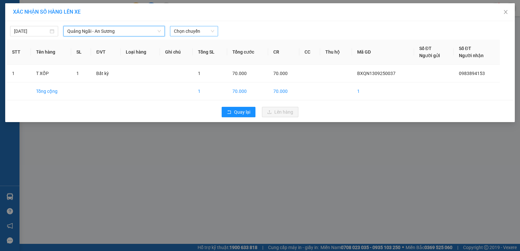
click at [179, 29] on span "Chọn chuyến" at bounding box center [194, 31] width 40 height 10
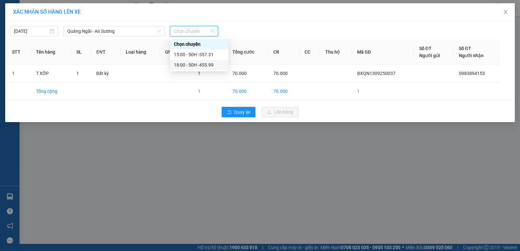
click at [196, 64] on div "18:00 - 50H -455.99" at bounding box center [199, 64] width 51 height 7
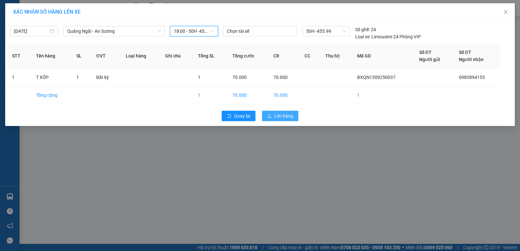
click at [281, 114] on span "Lên hàng" at bounding box center [283, 115] width 19 height 7
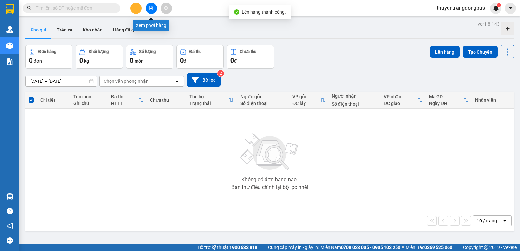
click at [150, 10] on icon "file-add" at bounding box center [151, 8] width 5 height 5
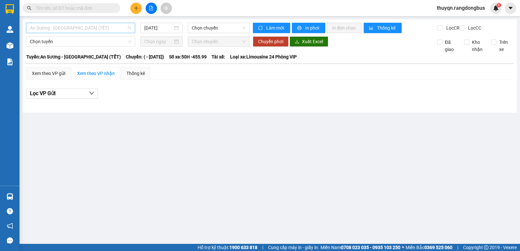
click at [80, 28] on span "An Sương - [GEOGRAPHIC_DATA] (TẾT)" at bounding box center [80, 28] width 101 height 10
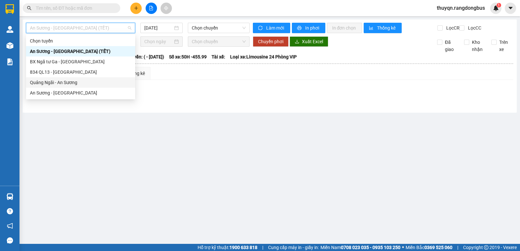
drag, startPoint x: 55, startPoint y: 84, endPoint x: 43, endPoint y: 82, distance: 12.6
click at [43, 82] on div "Quảng Ngãi - An Sương" at bounding box center [80, 82] width 101 height 7
type input "[DATE]"
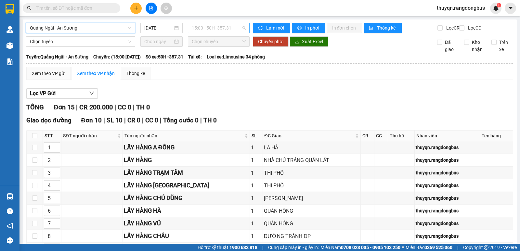
click at [212, 26] on span "15:00 - 50H -357.31" at bounding box center [219, 28] width 54 height 10
click at [222, 62] on div "18:00 - 50H -455.99" at bounding box center [215, 61] width 51 height 7
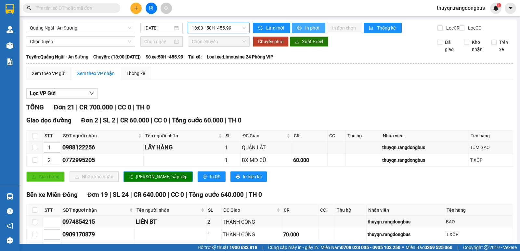
click at [309, 26] on span "In phơi" at bounding box center [312, 27] width 15 height 7
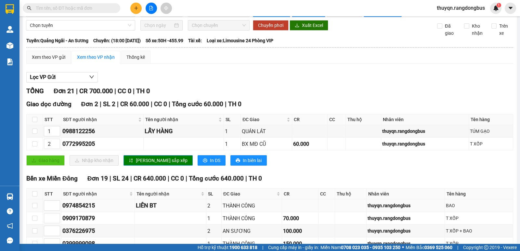
scroll to position [32, 0]
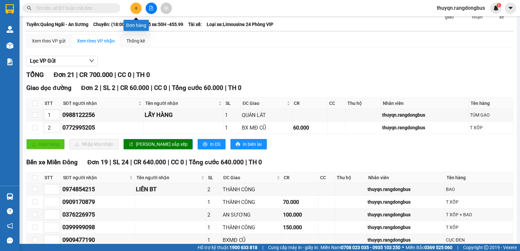
click at [135, 8] on icon "plus" at bounding box center [136, 8] width 5 height 5
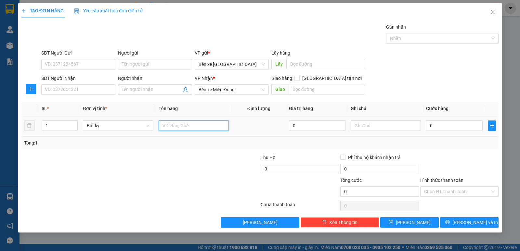
click at [168, 122] on input "text" at bounding box center [194, 126] width 70 height 10
type input "T XỐP"
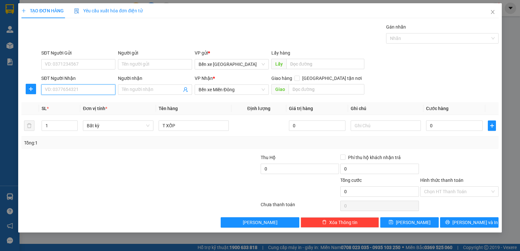
click at [45, 91] on input "SĐT Người Nhận" at bounding box center [78, 89] width 74 height 10
type input "0393607325"
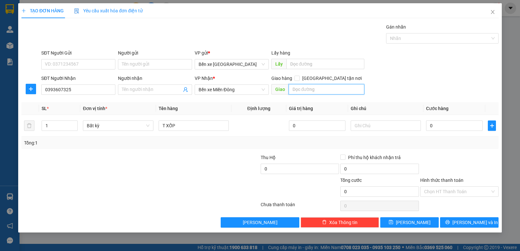
click at [301, 84] on input "text" at bounding box center [327, 89] width 76 height 10
type input "THÀNH CÔNG"
click at [299, 79] on input "[GEOGRAPHIC_DATA] tận nơi" at bounding box center [296, 78] width 5 height 5
checkbox input "true"
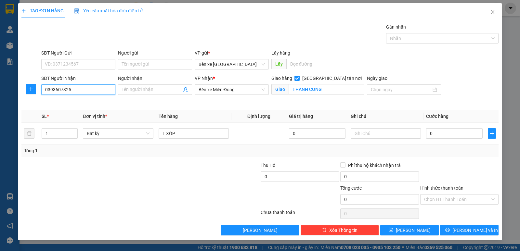
click at [75, 88] on input "0393607325" at bounding box center [78, 89] width 74 height 10
type input "0383569798"
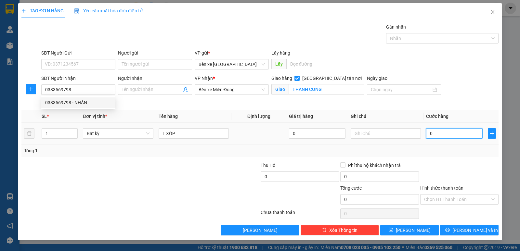
click at [430, 134] on input "0" at bounding box center [454, 133] width 57 height 10
type input "7"
type input "70"
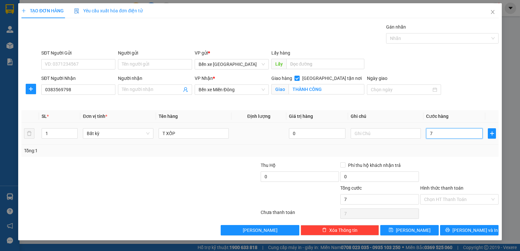
type input "70"
type input "70.000"
click at [442, 163] on div at bounding box center [459, 173] width 80 height 23
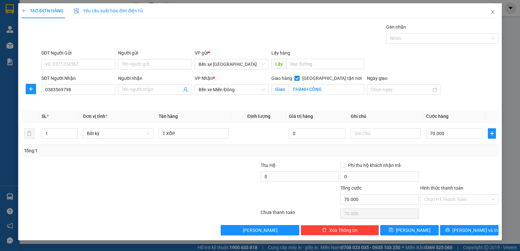
click at [445, 187] on label "Hình thức thanh toán" at bounding box center [441, 188] width 43 height 5
click at [445, 195] on input "Hình thức thanh toán" at bounding box center [457, 200] width 66 height 10
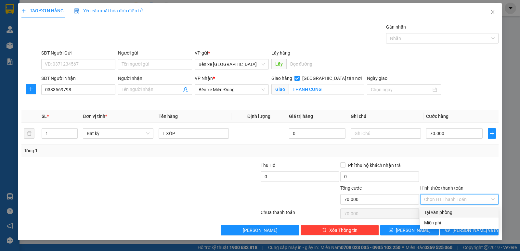
click at [444, 212] on div "Tại văn phòng" at bounding box center [459, 212] width 71 height 7
type input "0"
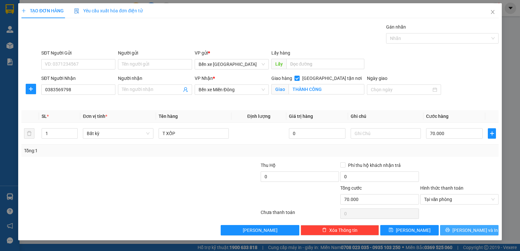
click at [469, 235] on button "[PERSON_NAME] và In" at bounding box center [469, 230] width 58 height 10
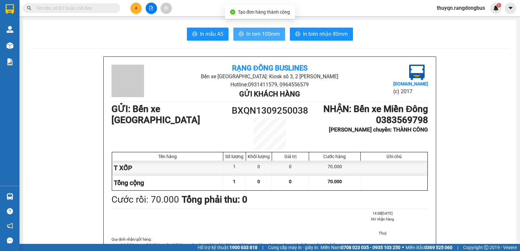
click at [261, 35] on span "In tem 100mm" at bounding box center [262, 34] width 33 height 8
click at [247, 34] on span "In tem 100mm" at bounding box center [262, 34] width 33 height 8
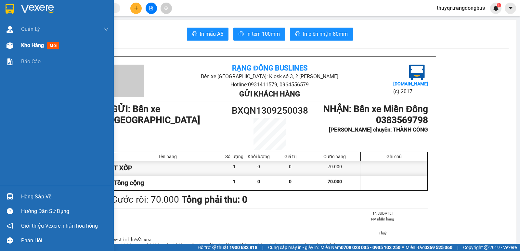
click at [25, 45] on span "Kho hàng" at bounding box center [32, 45] width 23 height 6
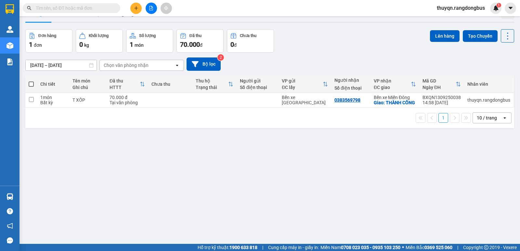
scroll to position [30, 0]
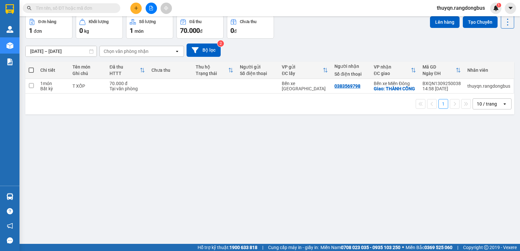
click at [32, 71] on span at bounding box center [31, 70] width 5 height 5
click at [31, 67] on input "checkbox" at bounding box center [31, 67] width 0 height 0
checkbox input "true"
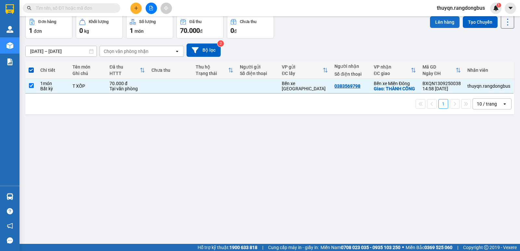
click at [436, 24] on button "Lên hàng" at bounding box center [445, 22] width 30 height 12
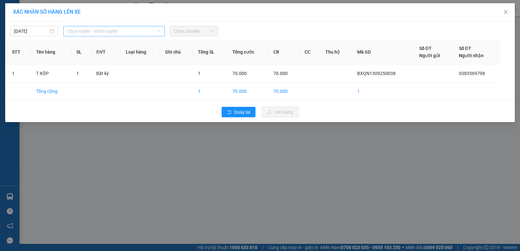
click at [106, 30] on span "Chọn tuyến - nhóm tuyến" at bounding box center [114, 31] width 94 height 10
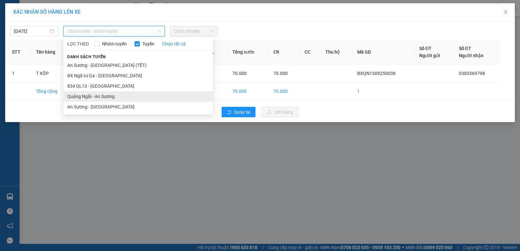
click at [81, 95] on li "Quảng Ngãi - An Sương" at bounding box center [137, 96] width 149 height 10
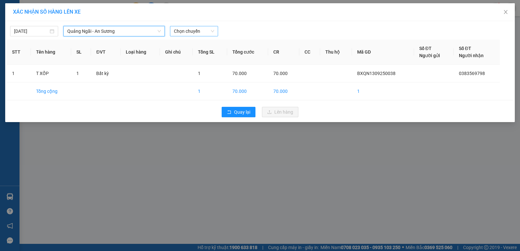
click at [201, 33] on span "Chọn chuyến" at bounding box center [194, 31] width 40 height 10
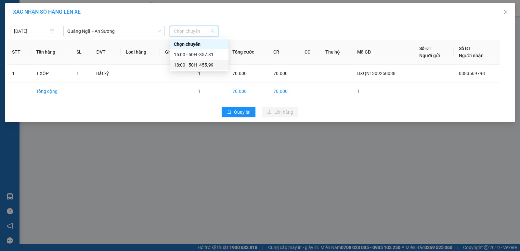
click at [199, 64] on div "18:00 - 50H -455.99" at bounding box center [199, 64] width 51 height 7
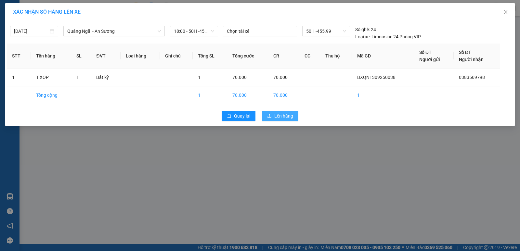
click at [276, 117] on span "Lên hàng" at bounding box center [283, 115] width 19 height 7
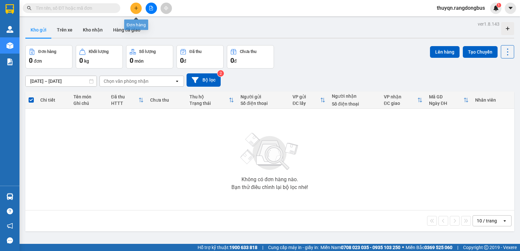
click at [135, 8] on icon "plus" at bounding box center [136, 8] width 5 height 5
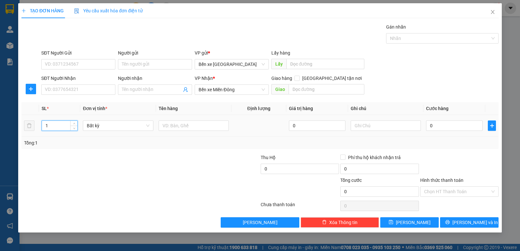
click at [55, 129] on input "1" at bounding box center [59, 126] width 35 height 10
type input "2"
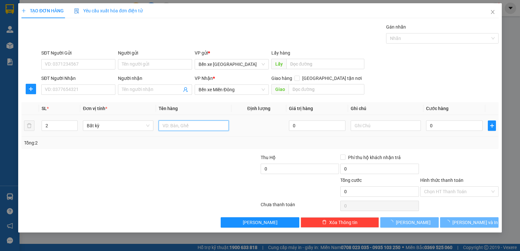
click at [186, 121] on input "text" at bounding box center [194, 126] width 70 height 10
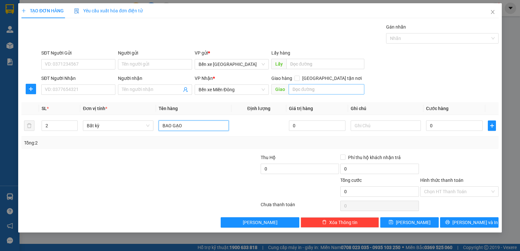
type input "BAO GẠO"
click at [302, 85] on input "text" at bounding box center [327, 89] width 76 height 10
type input "THÀNH CÔNG"
click at [299, 78] on input "[GEOGRAPHIC_DATA] tận nơi" at bounding box center [296, 78] width 5 height 5
checkbox input "true"
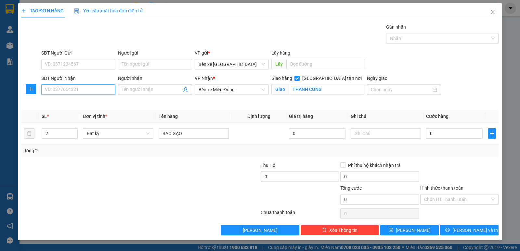
click at [73, 91] on input "SĐT Người Nhận" at bounding box center [78, 89] width 74 height 10
type input "0909935718"
click at [431, 135] on input "0" at bounding box center [454, 133] width 57 height 10
type input "1"
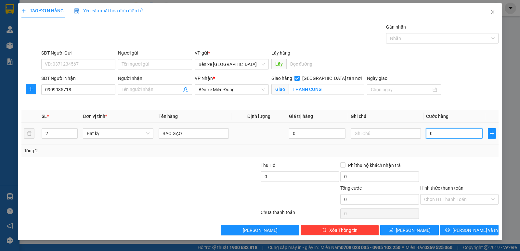
type input "1"
type input "16"
type input "160"
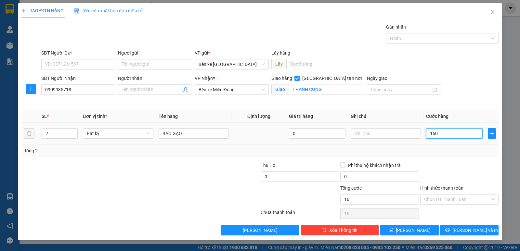
type input "160"
type input "160.000"
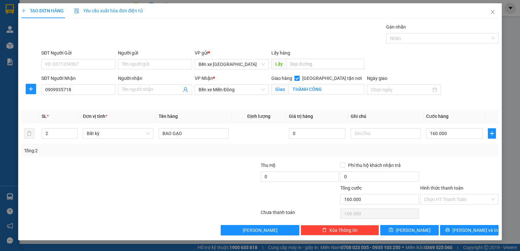
click at [456, 157] on div "Transit Pickup Surcharge Ids Transit Deliver Surcharge Ids Transit Deliver Surc…" at bounding box center [259, 129] width 477 height 212
click at [197, 135] on input "BAO GẠO" at bounding box center [194, 133] width 70 height 10
type input "BAO GẠO+ TÚM CAM"
click at [444, 187] on label "Hình thức thanh toán" at bounding box center [441, 188] width 43 height 5
click at [444, 195] on input "Hình thức thanh toán" at bounding box center [457, 200] width 66 height 10
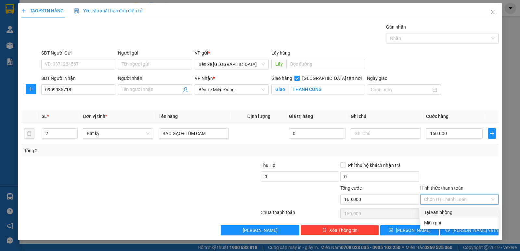
click at [437, 211] on div "Tại văn phòng" at bounding box center [459, 212] width 71 height 7
type input "0"
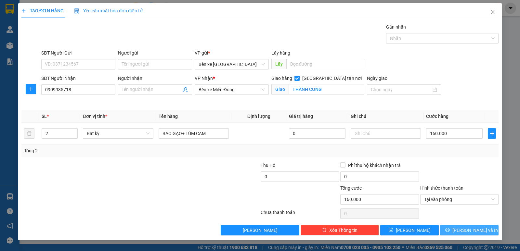
click at [473, 232] on span "[PERSON_NAME] và In" at bounding box center [474, 230] width 45 height 7
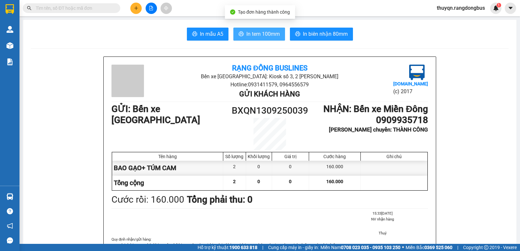
click at [259, 35] on span "In tem 100mm" at bounding box center [262, 34] width 33 height 8
